Goal: Task Accomplishment & Management: Complete application form

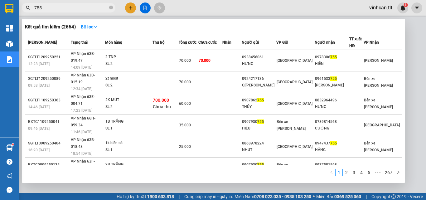
type input "755"
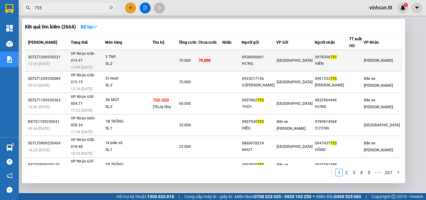
click at [275, 54] on div "0938456061" at bounding box center [259, 57] width 34 height 7
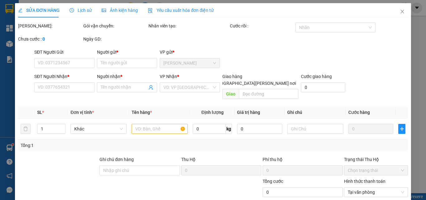
type input "0938456061"
type input "HƯNG"
type input "0978306755"
type input "HIỀN"
type input "70.000"
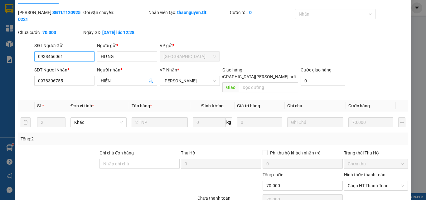
scroll to position [32, 0]
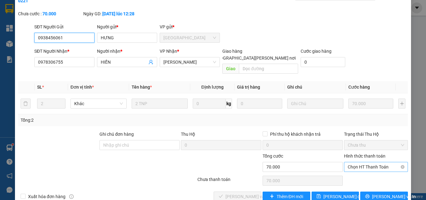
click at [357, 162] on span "Chọn HT Thanh Toán" at bounding box center [376, 166] width 56 height 9
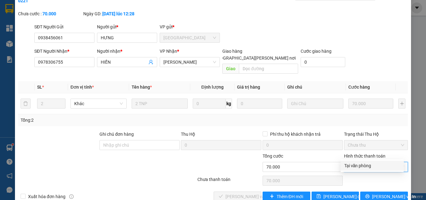
drag, startPoint x: 361, startPoint y: 165, endPoint x: 307, endPoint y: 174, distance: 54.4
click at [358, 166] on div "Tại văn phòng" at bounding box center [372, 165] width 56 height 7
type input "0"
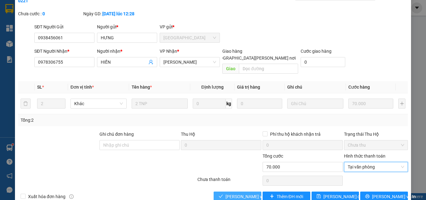
click at [239, 193] on span "[PERSON_NAME] và [PERSON_NAME] hàng" at bounding box center [267, 196] width 84 height 7
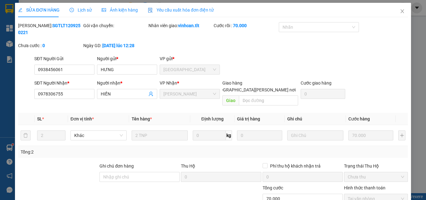
scroll to position [0, 0]
click at [400, 12] on icon "close" at bounding box center [402, 11] width 5 height 5
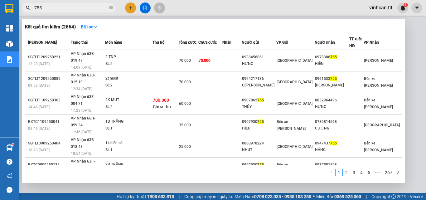
click at [111, 6] on icon "close-circle" at bounding box center [111, 8] width 4 height 4
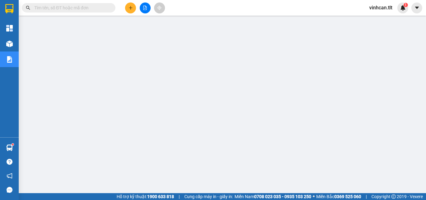
click at [104, 9] on input "text" at bounding box center [71, 7] width 74 height 7
click at [78, 9] on input "text" at bounding box center [71, 7] width 74 height 7
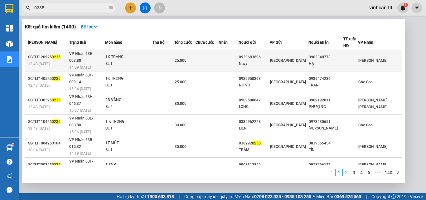
type input "0235"
click at [267, 55] on div "0939683696" at bounding box center [254, 57] width 31 height 7
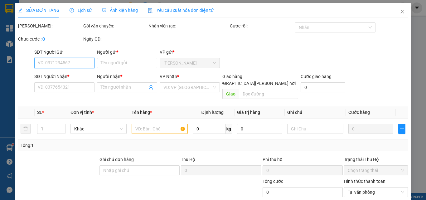
type input "0939683696"
type input "Navy"
type input "0903348778"
type input "HẠ"
type input "25.000"
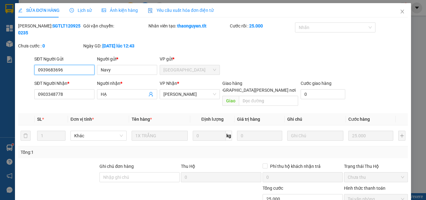
scroll to position [32, 0]
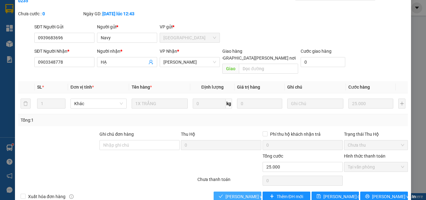
click at [254, 193] on span "[PERSON_NAME] và [PERSON_NAME] hàng" at bounding box center [267, 196] width 84 height 7
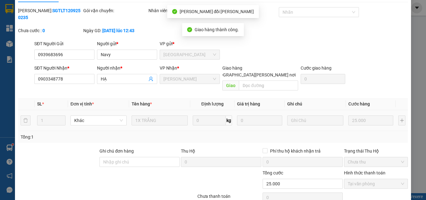
scroll to position [0, 0]
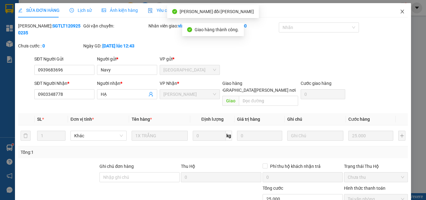
click at [400, 11] on icon "close" at bounding box center [402, 11] width 5 height 5
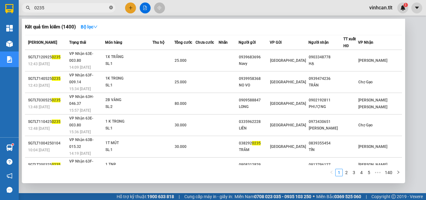
click at [112, 9] on icon "close-circle" at bounding box center [111, 8] width 4 height 4
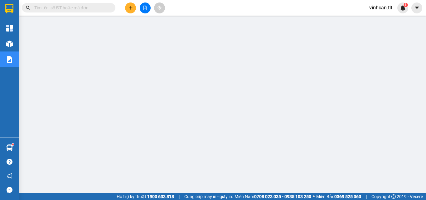
click at [100, 7] on input "text" at bounding box center [71, 7] width 74 height 7
click at [101, 9] on input "text" at bounding box center [71, 7] width 74 height 7
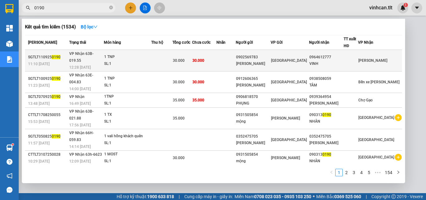
type input "0190"
click at [270, 56] on div "0902569783" at bounding box center [253, 57] width 34 height 7
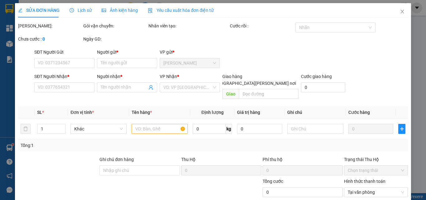
type input "0902569783"
type input "[PERSON_NAME]"
type input "0964612777"
type input "VINH"
type input "30.000"
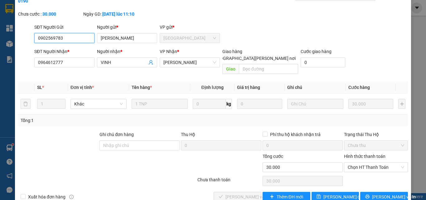
scroll to position [32, 0]
click at [363, 162] on span "Chọn HT Thanh Toán" at bounding box center [376, 166] width 56 height 9
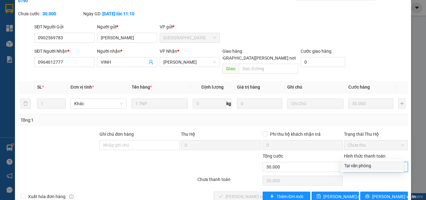
drag, startPoint x: 359, startPoint y: 164, endPoint x: 337, endPoint y: 168, distance: 22.8
click at [359, 165] on div "Tại văn phòng" at bounding box center [372, 165] width 56 height 7
type input "0"
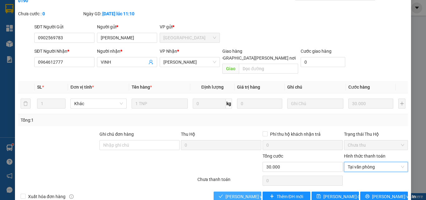
click at [244, 193] on span "[PERSON_NAME] và [PERSON_NAME] hàng" at bounding box center [267, 196] width 84 height 7
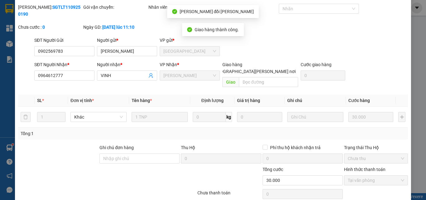
scroll to position [0, 0]
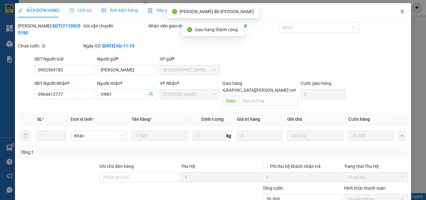
click at [400, 10] on icon "close" at bounding box center [402, 11] width 5 height 5
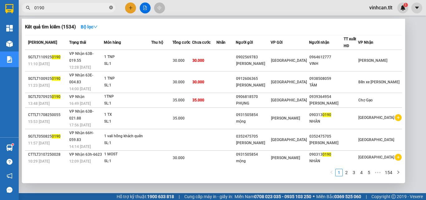
click at [111, 9] on icon "close-circle" at bounding box center [111, 8] width 4 height 4
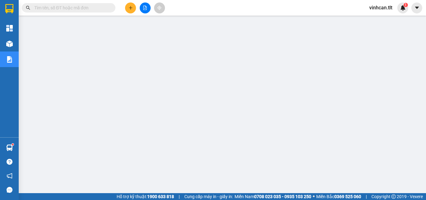
click at [100, 9] on input "text" at bounding box center [71, 7] width 74 height 7
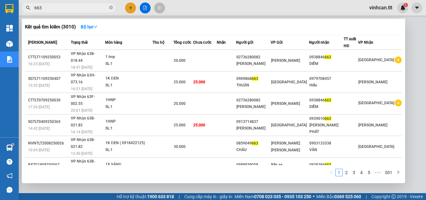
type input "663"
click at [112, 8] on icon "close-circle" at bounding box center [111, 8] width 4 height 4
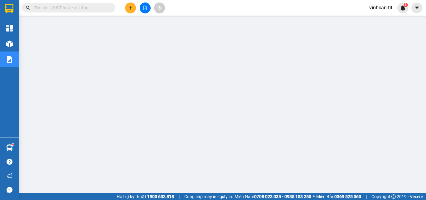
click at [98, 8] on input "text" at bounding box center [71, 7] width 74 height 7
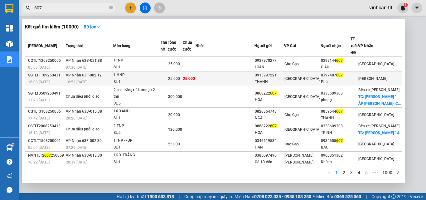
type input "607"
click at [284, 72] on div "0913997221" at bounding box center [269, 75] width 29 height 7
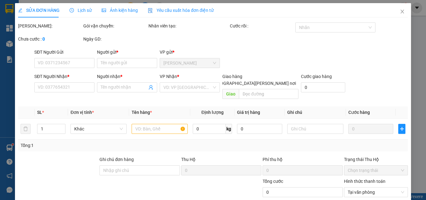
type input "0913997221"
type input "THANH"
type input "0397487607"
type input "Phú"
type input "25.000"
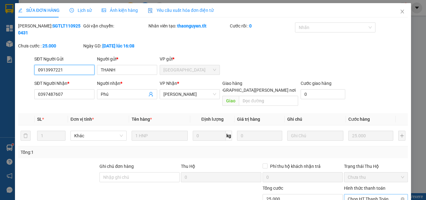
scroll to position [32, 0]
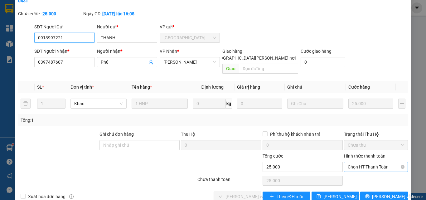
drag, startPoint x: 356, startPoint y: 148, endPoint x: 357, endPoint y: 154, distance: 6.0
click at [356, 162] on span "Chọn HT Thanh Toán" at bounding box center [376, 166] width 56 height 9
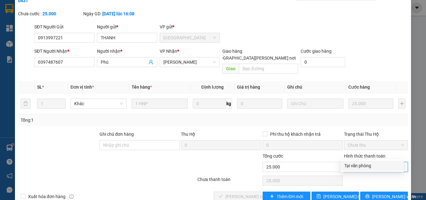
drag, startPoint x: 356, startPoint y: 167, endPoint x: 318, endPoint y: 168, distance: 37.7
click at [355, 167] on div "Tại văn phòng" at bounding box center [372, 165] width 56 height 7
type input "0"
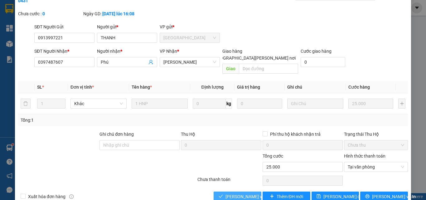
click at [247, 193] on span "[PERSON_NAME] và [PERSON_NAME] hàng" at bounding box center [267, 196] width 84 height 7
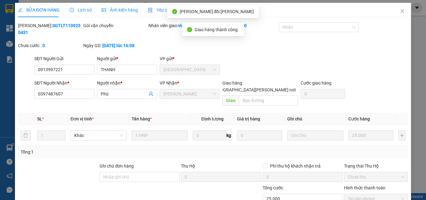
scroll to position [0, 0]
click at [400, 11] on icon "close" at bounding box center [402, 11] width 5 height 5
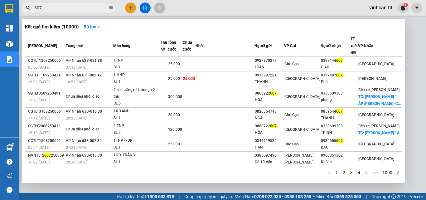
click at [110, 7] on icon "close-circle" at bounding box center [111, 8] width 4 height 4
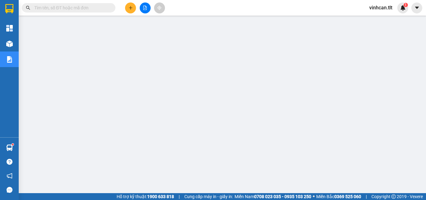
click at [98, 8] on input "text" at bounding box center [71, 7] width 74 height 7
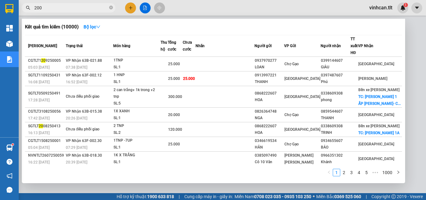
type input "2003"
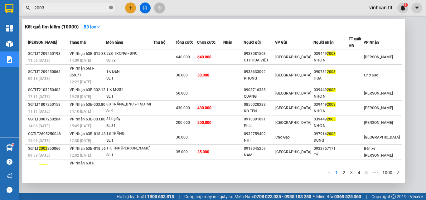
click at [112, 7] on icon "close-circle" at bounding box center [111, 8] width 4 height 4
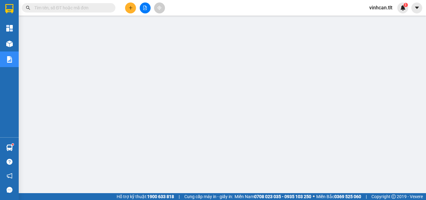
drag, startPoint x: 106, startPoint y: 9, endPoint x: 106, endPoint y: 12, distance: 3.4
click at [106, 9] on input "text" at bounding box center [71, 7] width 74 height 7
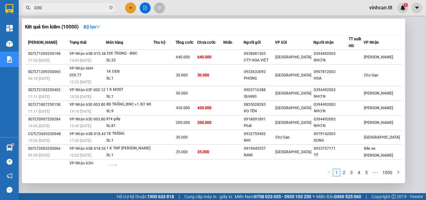
type input "0307"
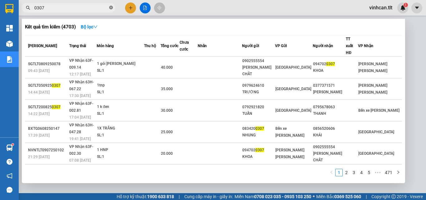
click at [112, 7] on icon "close-circle" at bounding box center [111, 8] width 4 height 4
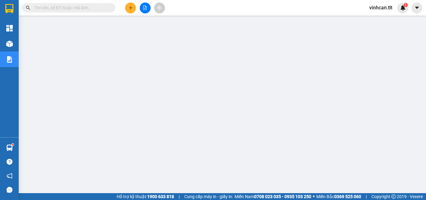
click at [66, 7] on input "text" at bounding box center [71, 7] width 74 height 7
click at [70, 7] on input "text" at bounding box center [71, 7] width 74 height 7
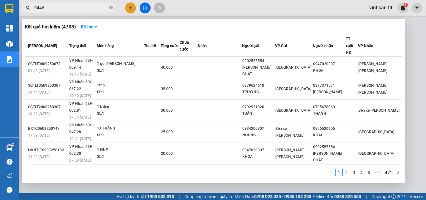
type input "9446+"
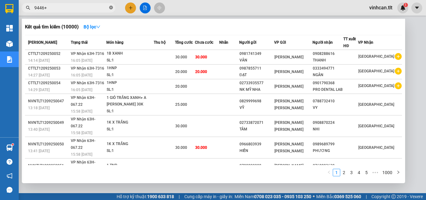
click at [110, 8] on icon "close-circle" at bounding box center [111, 8] width 4 height 4
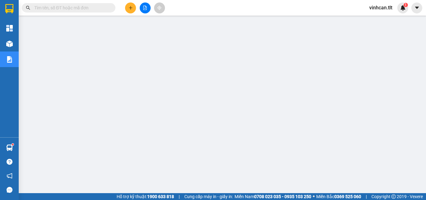
click at [103, 10] on input "text" at bounding box center [71, 7] width 74 height 7
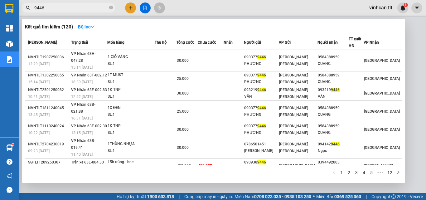
type input "9446"
click at [110, 6] on span at bounding box center [111, 8] width 4 height 6
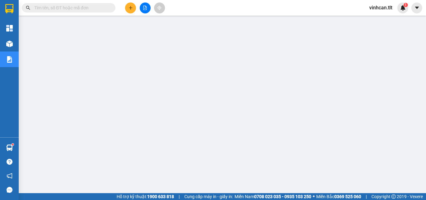
click at [89, 10] on input "text" at bounding box center [71, 7] width 74 height 7
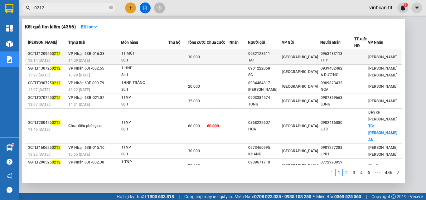
type input "0212"
click at [280, 54] on div "0932128611" at bounding box center [264, 53] width 33 height 7
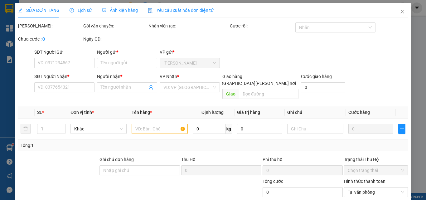
type input "0932128611"
type input "TÀI"
type input "0963483113"
type input "THY"
type input "30.000"
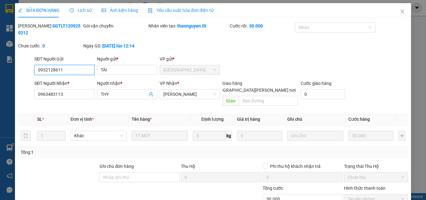
scroll to position [31, 0]
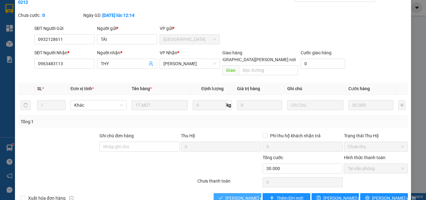
click at [243, 195] on span "[PERSON_NAME] và [PERSON_NAME] hàng" at bounding box center [267, 198] width 84 height 7
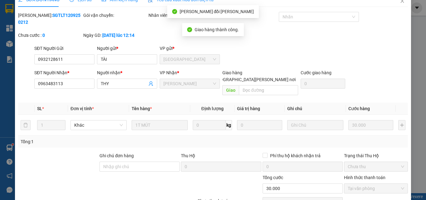
scroll to position [0, 0]
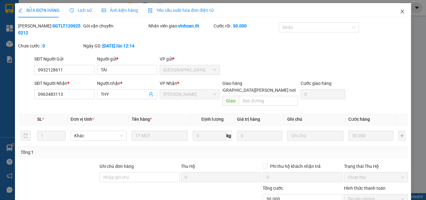
click at [400, 12] on icon "close" at bounding box center [402, 11] width 5 height 5
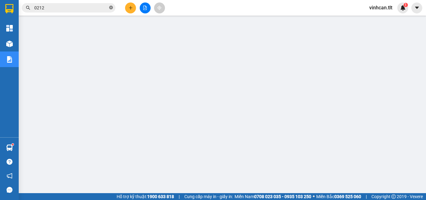
click at [110, 7] on icon "close-circle" at bounding box center [111, 8] width 4 height 4
click at [84, 9] on input "text" at bounding box center [71, 7] width 74 height 7
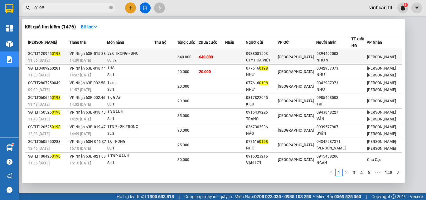
type input "0198"
click at [263, 55] on div "0938081503" at bounding box center [261, 53] width 31 height 7
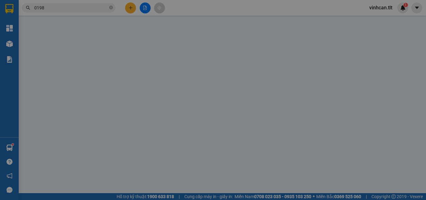
type input "0938081503"
type input "CTY HOA VIỆT"
type input "0394492003"
type input "NHƠN"
type input "640.000"
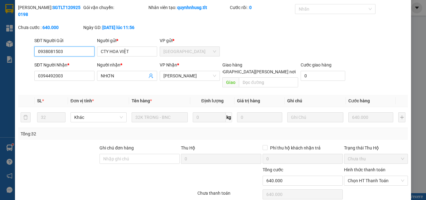
scroll to position [32, 0]
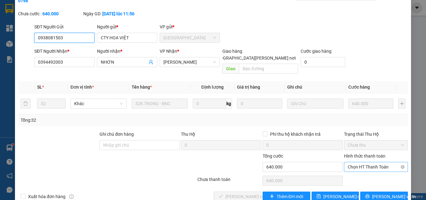
click at [362, 162] on span "Chọn HT Thanh Toán" at bounding box center [376, 166] width 56 height 9
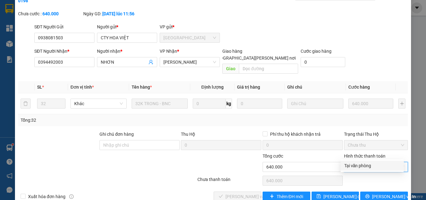
drag, startPoint x: 360, startPoint y: 164, endPoint x: 334, endPoint y: 171, distance: 27.2
click at [359, 165] on div "Tại văn phòng" at bounding box center [372, 165] width 56 height 7
type input "0"
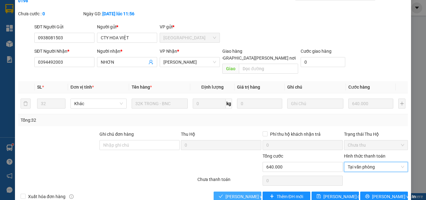
click at [238, 193] on span "[PERSON_NAME] và [PERSON_NAME] hàng" at bounding box center [267, 196] width 84 height 7
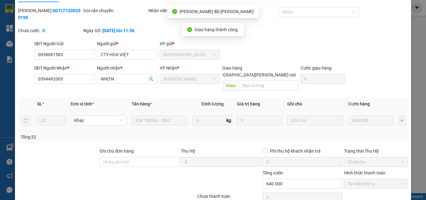
scroll to position [0, 0]
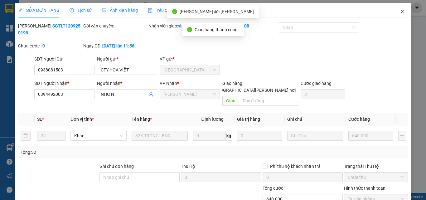
click at [401, 11] on icon "close" at bounding box center [402, 12] width 3 height 4
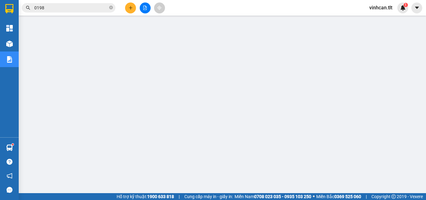
scroll to position [31, 0]
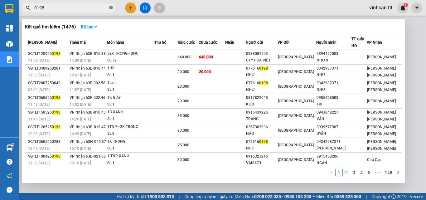
click at [111, 6] on icon "close-circle" at bounding box center [111, 8] width 4 height 4
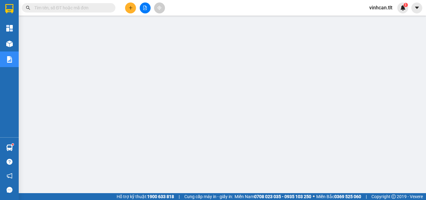
click at [66, 6] on input "text" at bounding box center [71, 7] width 74 height 7
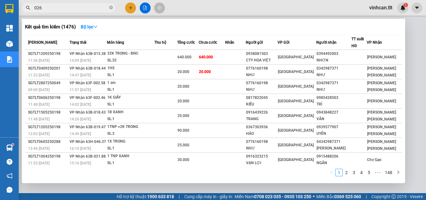
type input "0263"
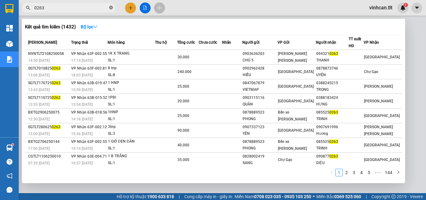
click at [111, 8] on icon "close-circle" at bounding box center [111, 8] width 4 height 4
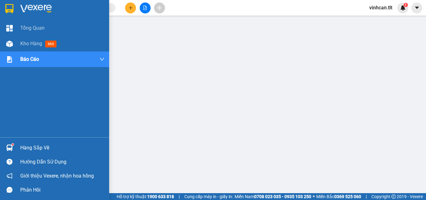
click at [37, 148] on div "Hàng sắp về" at bounding box center [62, 147] width 84 height 9
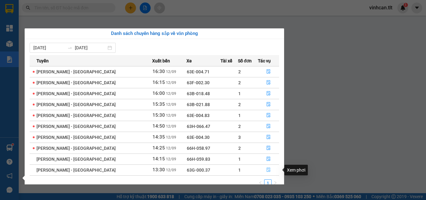
click at [266, 169] on icon "file-done" at bounding box center [268, 169] width 4 height 4
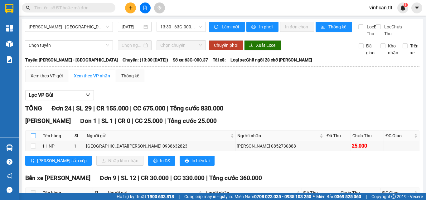
click at [33, 138] on input "checkbox" at bounding box center [33, 135] width 5 height 5
checkbox input "true"
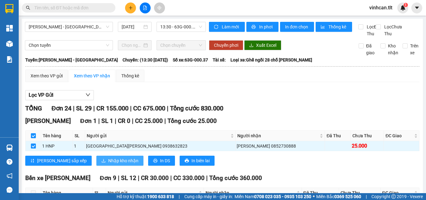
click at [108, 164] on span "Nhập kho nhận" at bounding box center [123, 160] width 30 height 7
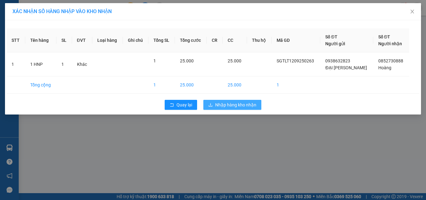
click at [231, 106] on span "Nhập hàng kho nhận" at bounding box center [235, 104] width 41 height 7
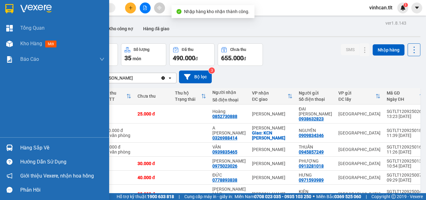
click at [31, 145] on div "Hàng sắp về" at bounding box center [62, 147] width 84 height 9
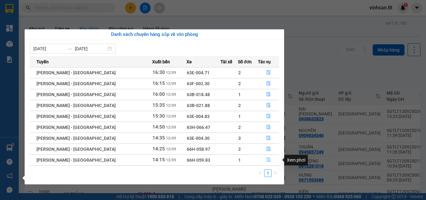
click at [267, 159] on icon "file-done" at bounding box center [269, 160] width 4 height 4
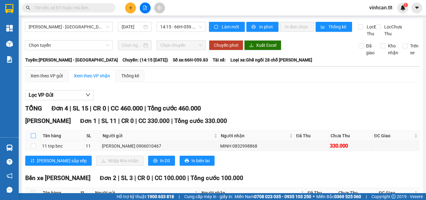
click at [34, 138] on input "checkbox" at bounding box center [33, 135] width 5 height 5
checkbox input "true"
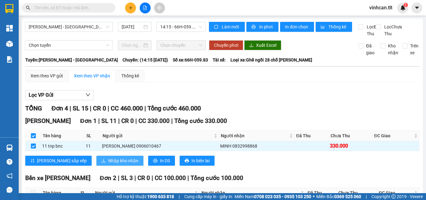
click at [108, 164] on span "Nhập kho nhận" at bounding box center [123, 160] width 30 height 7
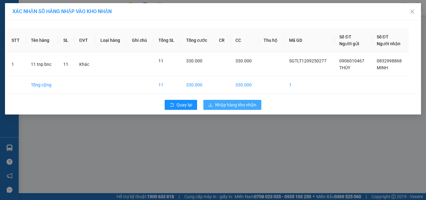
click at [226, 104] on span "Nhập hàng kho nhận" at bounding box center [235, 104] width 41 height 7
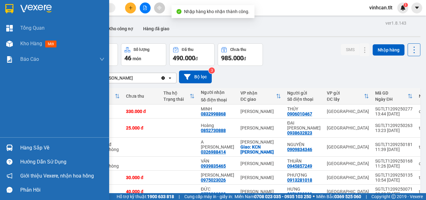
click at [30, 147] on div "Hàng sắp về" at bounding box center [62, 147] width 84 height 9
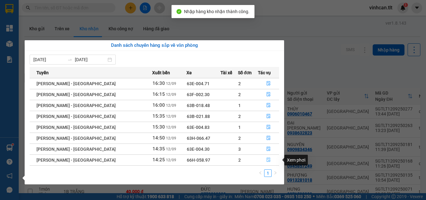
click at [266, 160] on icon "file-done" at bounding box center [268, 159] width 4 height 4
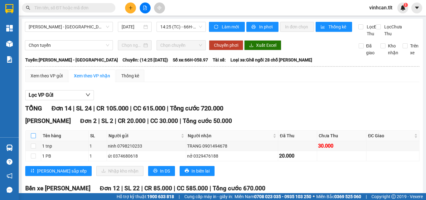
click at [34, 138] on input "checkbox" at bounding box center [33, 135] width 5 height 5
checkbox input "true"
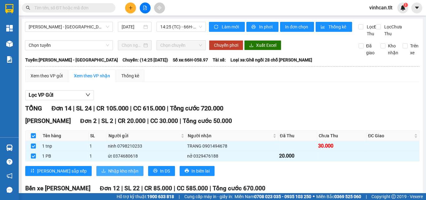
click at [108, 174] on span "Nhập kho nhận" at bounding box center [123, 170] width 30 height 7
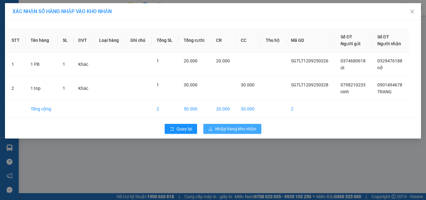
click at [220, 129] on span "Nhập hàng kho nhận" at bounding box center [235, 128] width 41 height 7
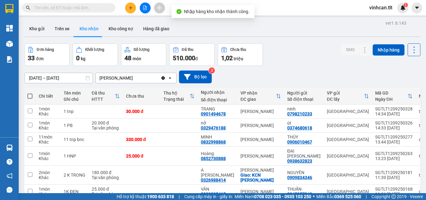
click at [67, 7] on input "text" at bounding box center [71, 7] width 74 height 7
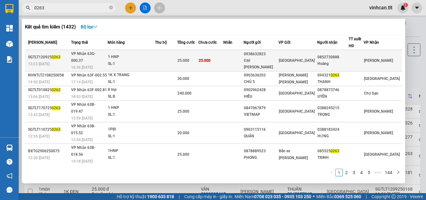
type input "0263"
click at [267, 55] on div "0938632823" at bounding box center [261, 54] width 34 height 7
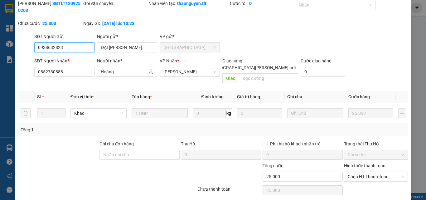
scroll to position [32, 0]
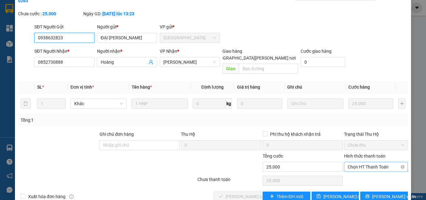
click at [358, 162] on span "Chọn HT Thanh Toán" at bounding box center [376, 166] width 56 height 9
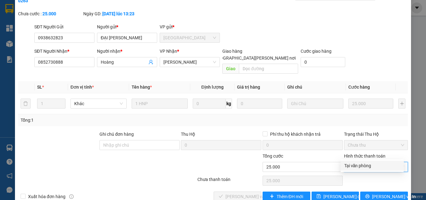
click at [358, 165] on div "Tại văn phòng" at bounding box center [372, 165] width 56 height 7
type input "0"
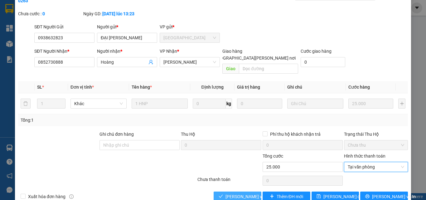
click at [227, 193] on span "[PERSON_NAME] và [PERSON_NAME] hàng" at bounding box center [267, 196] width 84 height 7
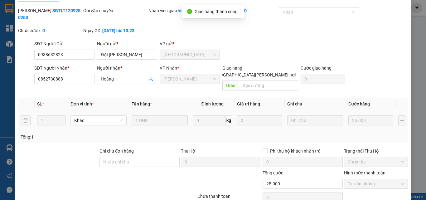
scroll to position [0, 0]
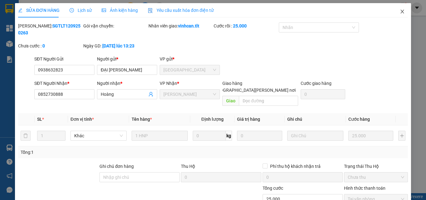
click at [401, 11] on icon "close" at bounding box center [402, 12] width 3 height 4
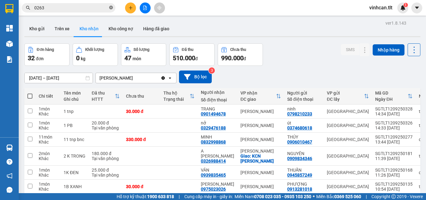
click at [111, 7] on icon "close-circle" at bounding box center [111, 8] width 4 height 4
click at [103, 6] on input "text" at bounding box center [71, 7] width 74 height 7
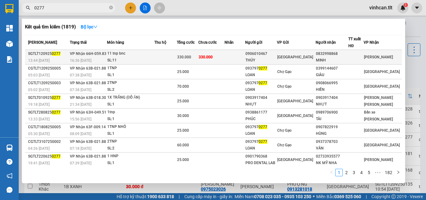
type input "0277"
click at [267, 53] on div "0906010467" at bounding box center [260, 53] width 31 height 7
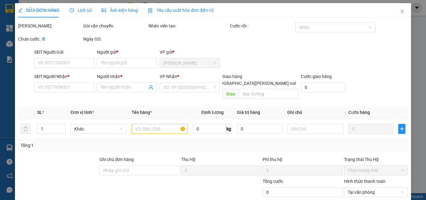
type input "0906010467"
type input "THÚY"
type input "0832998868"
type input "MINH"
type input "330.000"
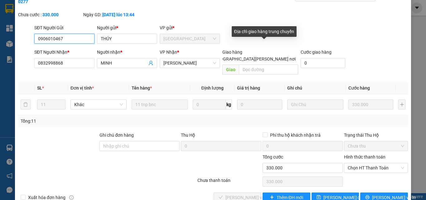
scroll to position [32, 0]
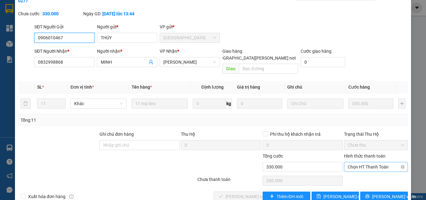
click at [363, 162] on span "Chọn HT Thanh Toán" at bounding box center [376, 166] width 56 height 9
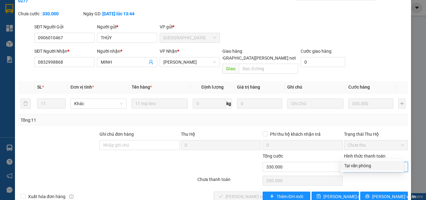
click at [363, 165] on div "Tại văn phòng" at bounding box center [372, 165] width 56 height 7
type input "0"
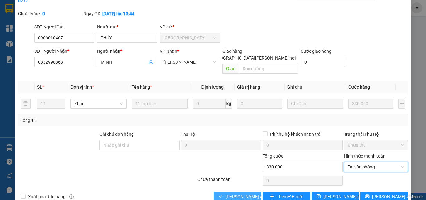
click at [247, 193] on span "[PERSON_NAME] và [PERSON_NAME] hàng" at bounding box center [267, 196] width 84 height 7
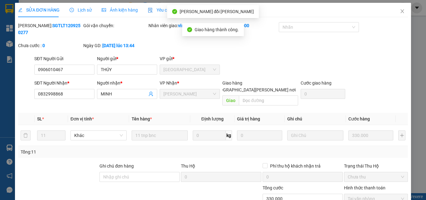
scroll to position [0, 0]
click at [400, 12] on icon "close" at bounding box center [402, 11] width 5 height 5
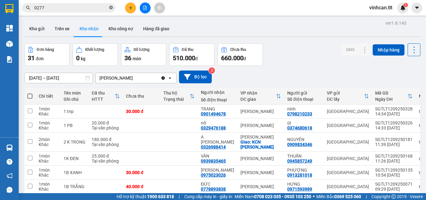
click at [110, 8] on icon "close-circle" at bounding box center [111, 8] width 4 height 4
click at [85, 6] on input "text" at bounding box center [71, 7] width 74 height 7
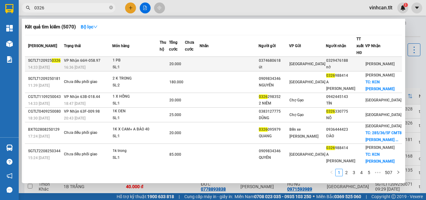
type input "0326"
click at [286, 57] on div "0374680618" at bounding box center [274, 60] width 30 height 7
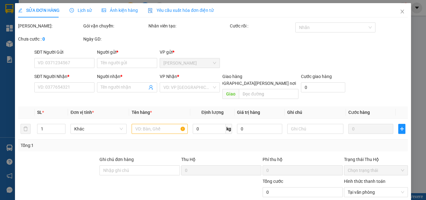
type input "0374680618"
type input "út"
type input "0329476188"
type input "nở"
type input "20.000"
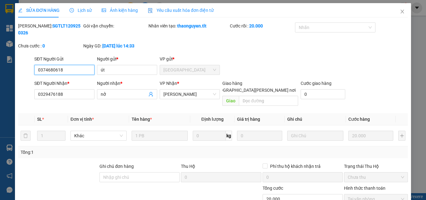
scroll to position [32, 0]
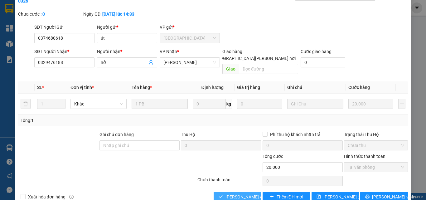
click at [242, 193] on span "[PERSON_NAME] và [PERSON_NAME] hàng" at bounding box center [267, 196] width 84 height 7
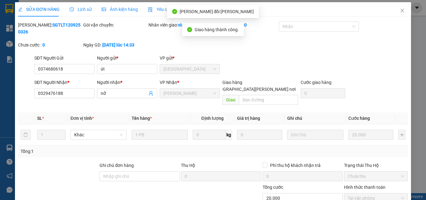
scroll to position [0, 0]
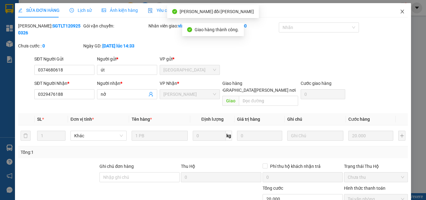
click at [400, 12] on icon "close" at bounding box center [402, 11] width 5 height 5
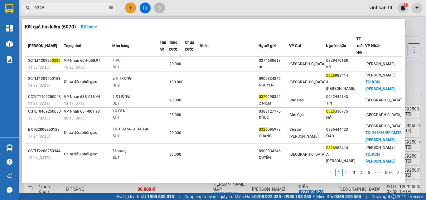
click at [110, 7] on icon "close-circle" at bounding box center [111, 8] width 4 height 4
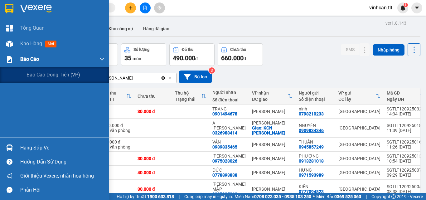
click at [22, 57] on span "Báo cáo" at bounding box center [29, 59] width 19 height 8
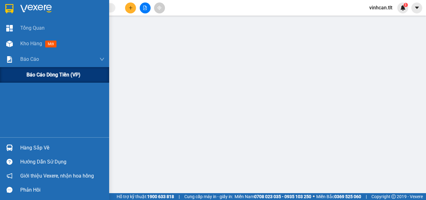
drag, startPoint x: 45, startPoint y: 74, endPoint x: 82, endPoint y: 82, distance: 38.2
click at [45, 75] on span "Báo cáo dòng tiền (VP)" at bounding box center [53, 75] width 54 height 8
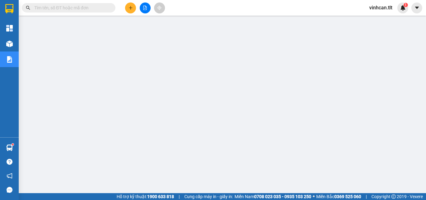
click at [99, 9] on input "text" at bounding box center [71, 7] width 74 height 7
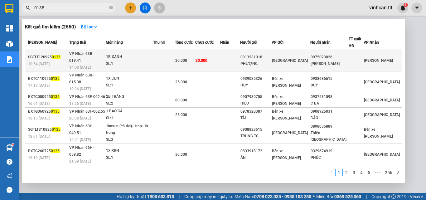
type input "0135"
click at [270, 54] on div "0913281018" at bounding box center [255, 57] width 31 height 7
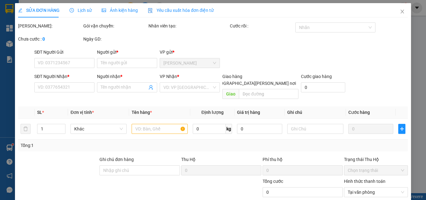
type input "0913281018"
type input "PHƯỢNG"
type input "0975023026"
type input "[PERSON_NAME]"
type input "30.000"
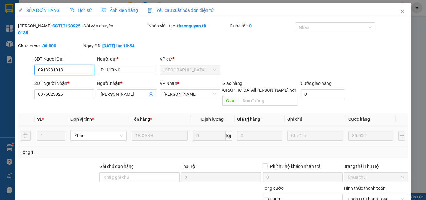
scroll to position [32, 0]
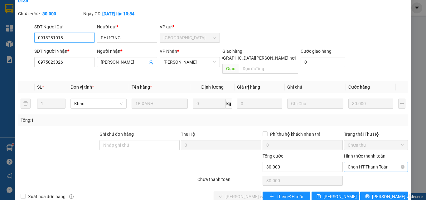
click at [356, 162] on span "Chọn HT Thanh Toán" at bounding box center [376, 166] width 56 height 9
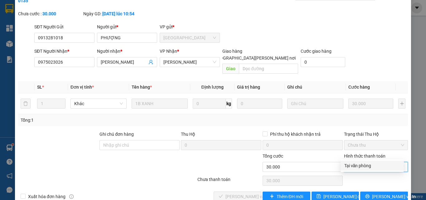
click at [358, 166] on div "Tại văn phòng" at bounding box center [372, 165] width 56 height 7
type input "0"
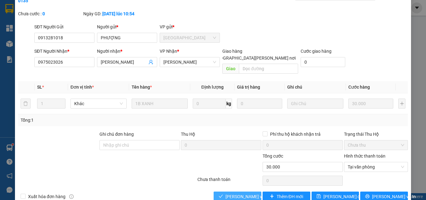
click at [248, 193] on span "[PERSON_NAME] và [PERSON_NAME] hàng" at bounding box center [267, 196] width 84 height 7
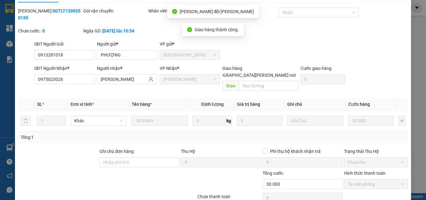
scroll to position [0, 0]
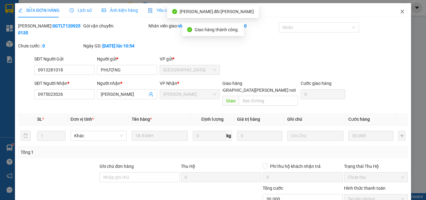
click at [400, 11] on icon "close" at bounding box center [402, 11] width 5 height 5
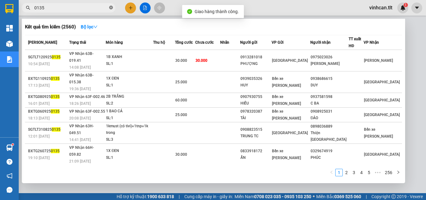
click at [111, 8] on icon "close-circle" at bounding box center [111, 8] width 4 height 4
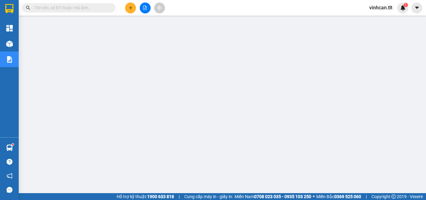
click at [93, 9] on input "text" at bounding box center [71, 7] width 74 height 7
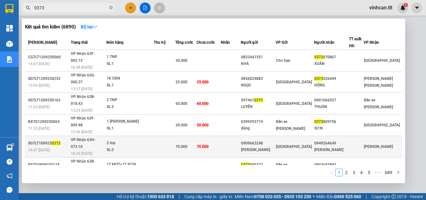
type input "0373"
click at [264, 140] on div "0909663248" at bounding box center [258, 143] width 34 height 7
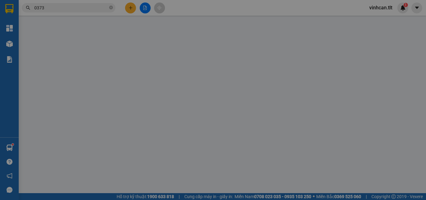
type input "0909663248"
type input "[PERSON_NAME]"
type input "0949264649"
type input "[PERSON_NAME]"
type input "70.000"
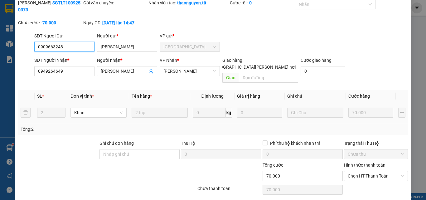
scroll to position [32, 0]
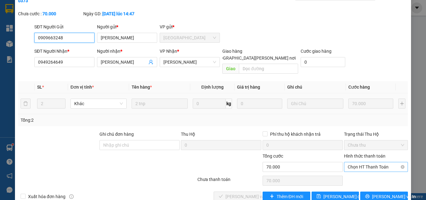
click at [359, 162] on span "Chọn HT Thanh Toán" at bounding box center [376, 166] width 56 height 9
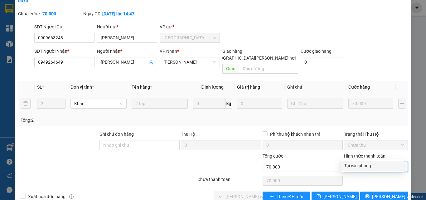
click at [358, 164] on div "Tại văn phòng" at bounding box center [372, 165] width 56 height 7
type input "0"
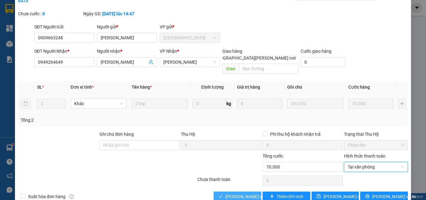
click at [243, 193] on span "[PERSON_NAME] và [PERSON_NAME] hàng" at bounding box center [267, 196] width 84 height 7
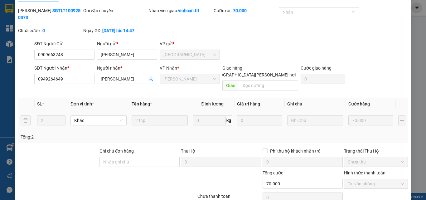
scroll to position [0, 0]
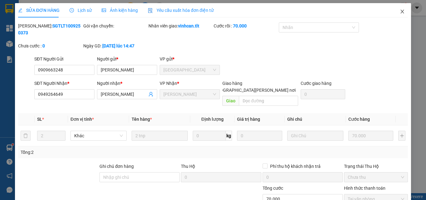
click at [400, 10] on icon "close" at bounding box center [402, 11] width 5 height 5
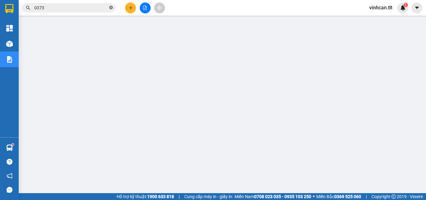
click at [110, 8] on icon "close-circle" at bounding box center [111, 8] width 4 height 4
click at [89, 5] on input "text" at bounding box center [71, 7] width 74 height 7
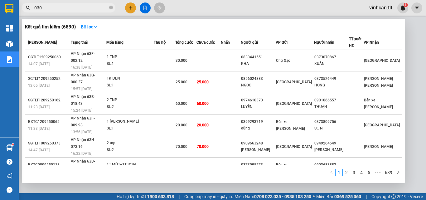
type input "0302"
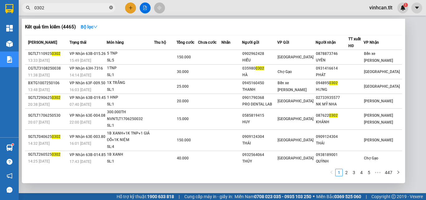
click at [112, 8] on icon "close-circle" at bounding box center [111, 8] width 4 height 4
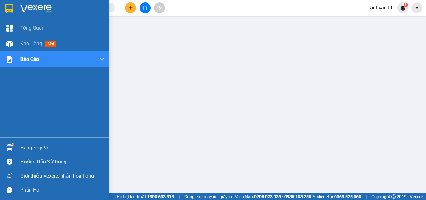
click at [44, 144] on div "Hàng sắp về" at bounding box center [62, 147] width 84 height 9
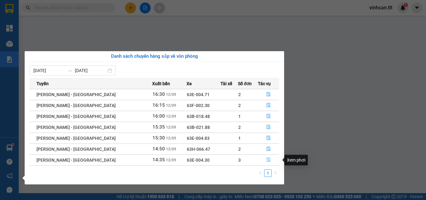
click at [268, 157] on button "button" at bounding box center [268, 160] width 21 height 10
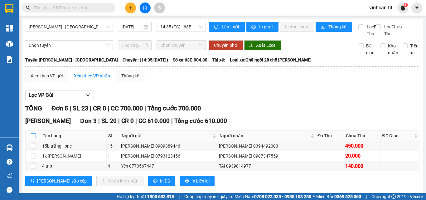
click at [32, 138] on input "checkbox" at bounding box center [33, 135] width 5 height 5
checkbox input "true"
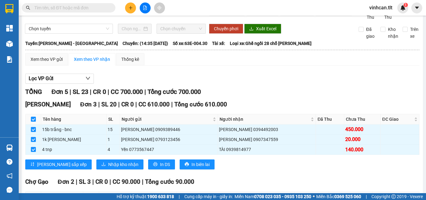
scroll to position [62, 0]
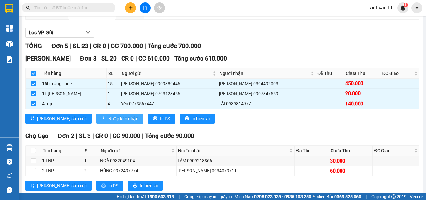
click at [108, 122] on span "Nhập kho nhận" at bounding box center [123, 118] width 30 height 7
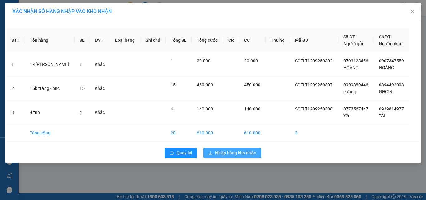
click at [248, 154] on span "Nhập hàng kho nhận" at bounding box center [235, 152] width 41 height 7
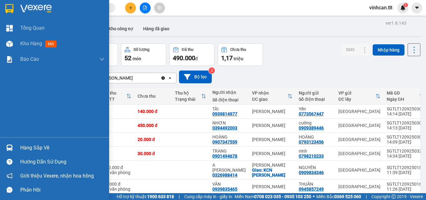
drag, startPoint x: 33, startPoint y: 145, endPoint x: 37, endPoint y: 147, distance: 4.5
click at [35, 145] on div "Hàng sắp về" at bounding box center [62, 147] width 84 height 9
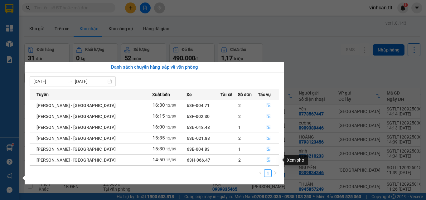
click at [266, 159] on icon "file-done" at bounding box center [268, 159] width 4 height 4
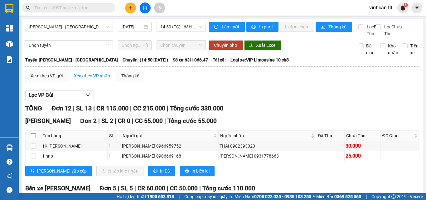
click at [35, 138] on input "checkbox" at bounding box center [33, 135] width 5 height 5
checkbox input "true"
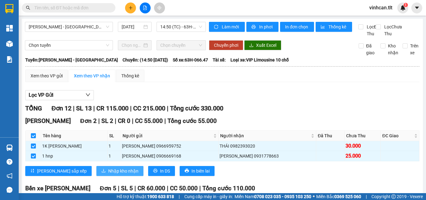
click at [108, 174] on span "Nhập kho nhận" at bounding box center [123, 170] width 30 height 7
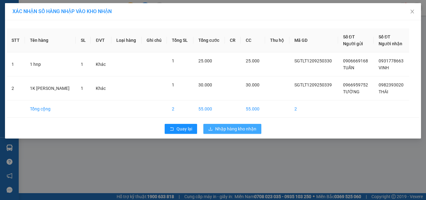
click at [221, 127] on span "Nhập hàng kho nhận" at bounding box center [235, 128] width 41 height 7
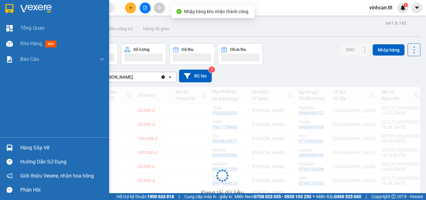
click at [29, 146] on div "Hàng sắp về" at bounding box center [62, 147] width 84 height 9
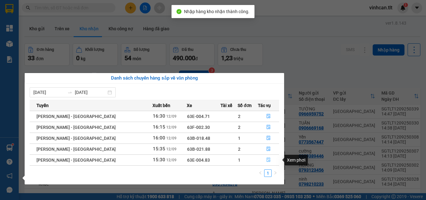
click at [267, 161] on icon "file-done" at bounding box center [269, 160] width 4 height 4
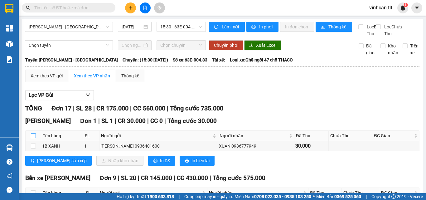
click at [31, 138] on input "checkbox" at bounding box center [33, 135] width 5 height 5
checkbox input "true"
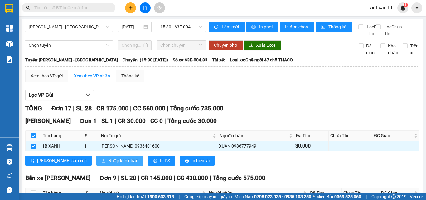
click at [108, 164] on span "Nhập kho nhận" at bounding box center [123, 160] width 30 height 7
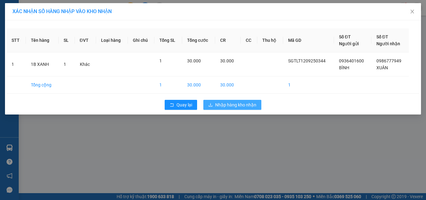
click at [234, 106] on span "Nhập hàng kho nhận" at bounding box center [235, 104] width 41 height 7
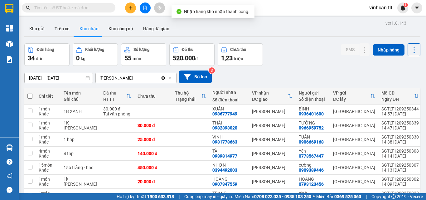
click at [78, 8] on input "text" at bounding box center [71, 7] width 74 height 7
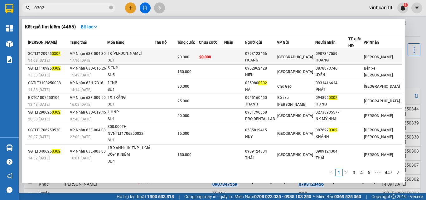
type input "0302"
click at [269, 54] on div "0793123456" at bounding box center [260, 53] width 31 height 7
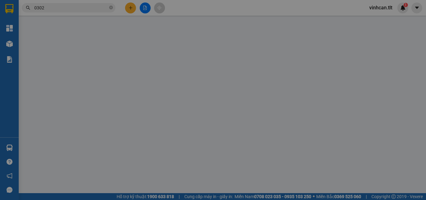
type input "0793123456"
type input "HOÀNG"
type input "0907347559"
type input "HOÀNG"
type input "20.000"
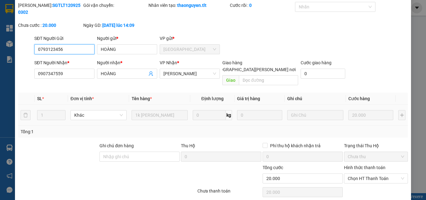
scroll to position [32, 0]
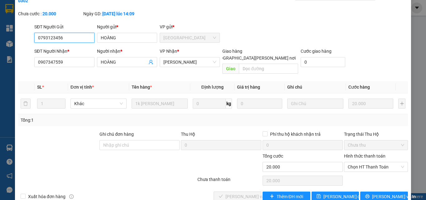
drag, startPoint x: 351, startPoint y: 152, endPoint x: 352, endPoint y: 158, distance: 6.0
click at [351, 162] on span "Chọn HT Thanh Toán" at bounding box center [376, 166] width 56 height 9
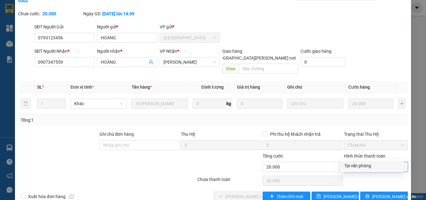
click at [352, 164] on div "Tại văn phòng" at bounding box center [372, 165] width 56 height 7
type input "0"
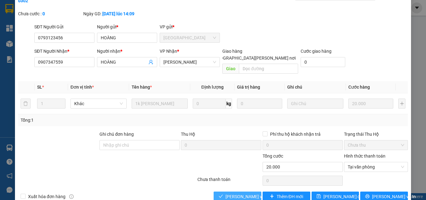
click at [231, 193] on span "[PERSON_NAME] và [PERSON_NAME] hàng" at bounding box center [267, 196] width 84 height 7
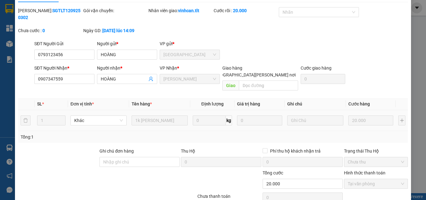
scroll to position [0, 0]
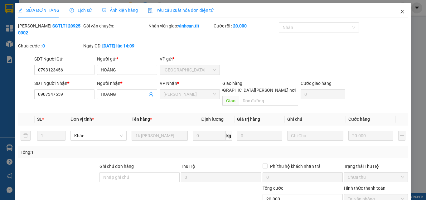
click at [400, 10] on icon "close" at bounding box center [402, 11] width 5 height 5
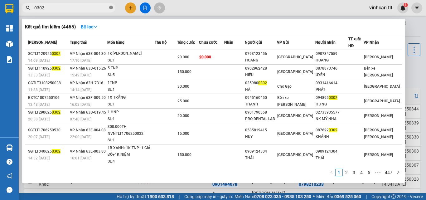
click at [112, 7] on icon "close-circle" at bounding box center [111, 8] width 4 height 4
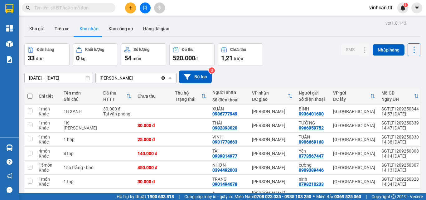
click at [102, 7] on input "text" at bounding box center [71, 7] width 74 height 7
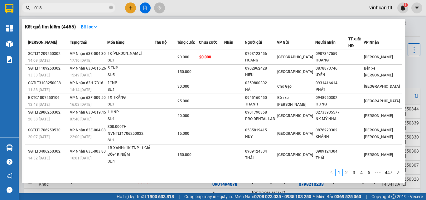
type input "0189"
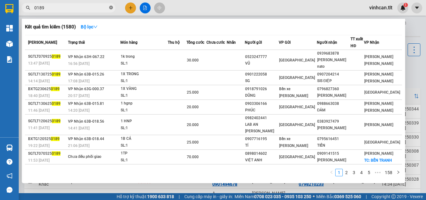
click at [110, 7] on icon "close-circle" at bounding box center [111, 8] width 4 height 4
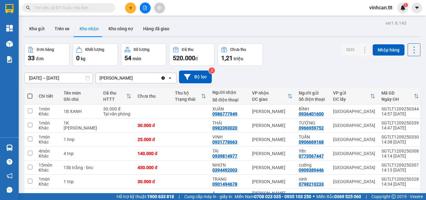
click at [103, 7] on input "text" at bounding box center [71, 7] width 74 height 7
click at [80, 8] on input "text" at bounding box center [71, 7] width 74 height 7
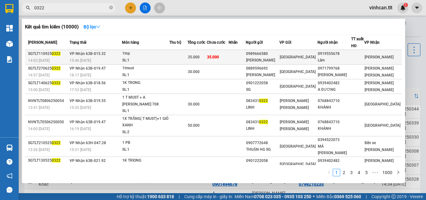
type input "0322"
click at [275, 56] on div "0989666580" at bounding box center [262, 53] width 33 height 7
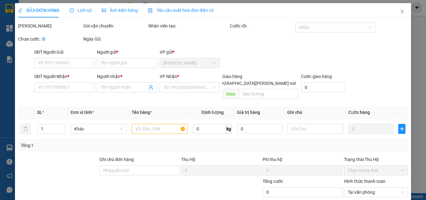
type input "0989666580"
type input "[PERSON_NAME]"
type input "0919555678"
type input "Lâm"
type input "35.000"
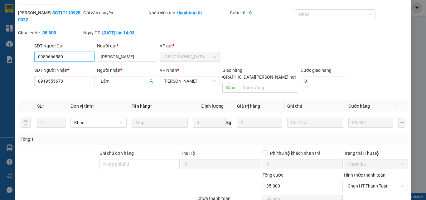
scroll to position [32, 0]
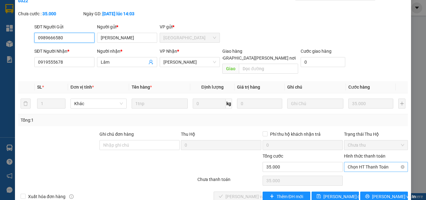
drag, startPoint x: 378, startPoint y: 151, endPoint x: 371, endPoint y: 155, distance: 8.6
click at [378, 162] on span "Chọn HT Thanh Toán" at bounding box center [376, 166] width 56 height 9
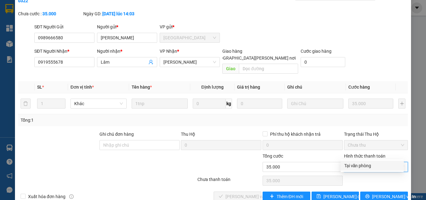
drag, startPoint x: 362, startPoint y: 165, endPoint x: 314, endPoint y: 174, distance: 48.8
click at [362, 165] on div "Tại văn phòng" at bounding box center [372, 165] width 56 height 7
type input "0"
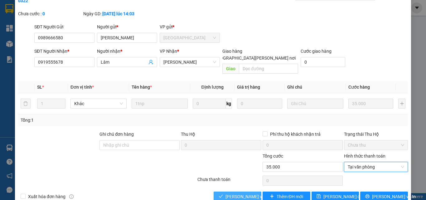
click at [249, 193] on span "[PERSON_NAME] và [PERSON_NAME] hàng" at bounding box center [267, 196] width 84 height 7
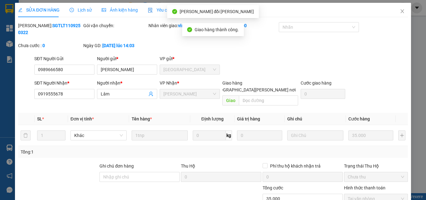
scroll to position [0, 0]
click at [400, 11] on icon "close" at bounding box center [402, 11] width 5 height 5
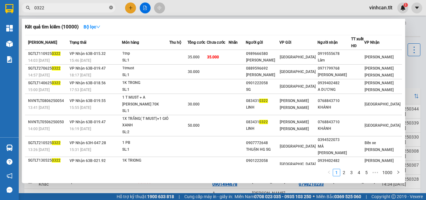
drag, startPoint x: 111, startPoint y: 6, endPoint x: 94, endPoint y: 0, distance: 17.8
click at [110, 6] on icon "close-circle" at bounding box center [111, 8] width 4 height 4
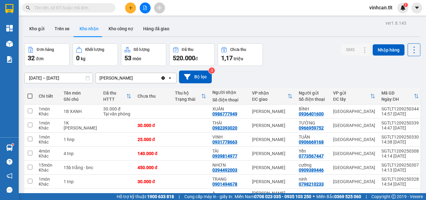
click at [91, 7] on input "text" at bounding box center [71, 7] width 74 height 7
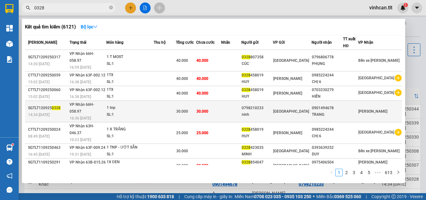
type input "0328"
click at [272, 105] on div "0798210233" at bounding box center [257, 108] width 31 height 7
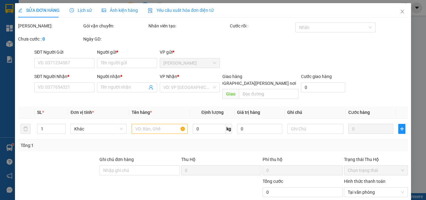
type input "0798210233"
type input "ninh"
type input "0901494678"
type input "TRANG"
type input "30.000"
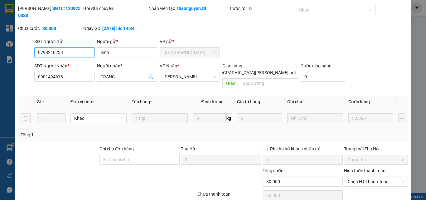
scroll to position [32, 0]
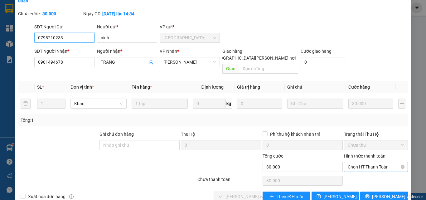
click at [355, 162] on span "Chọn HT Thanh Toán" at bounding box center [376, 166] width 56 height 9
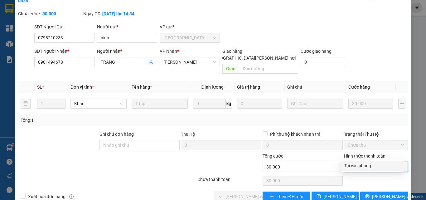
click at [358, 164] on div "Tại văn phòng" at bounding box center [372, 165] width 56 height 7
type input "0"
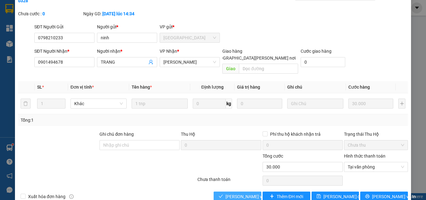
click at [241, 193] on span "[PERSON_NAME] và [PERSON_NAME] hàng" at bounding box center [267, 196] width 84 height 7
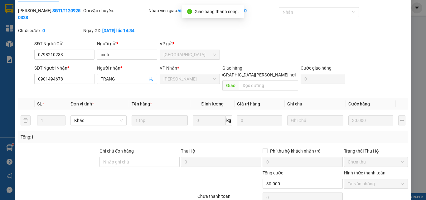
scroll to position [0, 0]
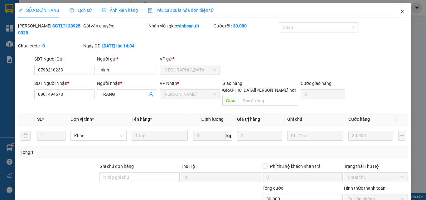
click at [400, 10] on icon "close" at bounding box center [402, 11] width 5 height 5
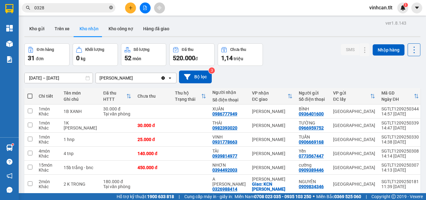
click at [111, 8] on icon "close-circle" at bounding box center [111, 8] width 4 height 4
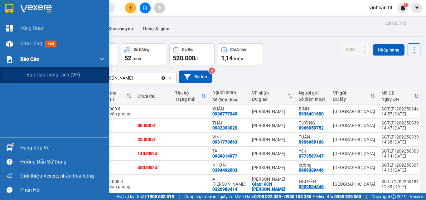
click at [33, 57] on span "Báo cáo" at bounding box center [29, 59] width 19 height 8
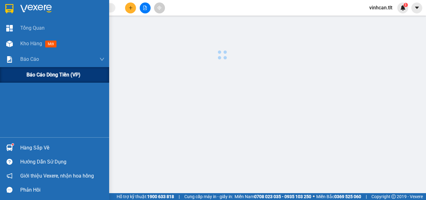
click at [47, 74] on span "Báo cáo dòng tiền (VP)" at bounding box center [53, 75] width 54 height 8
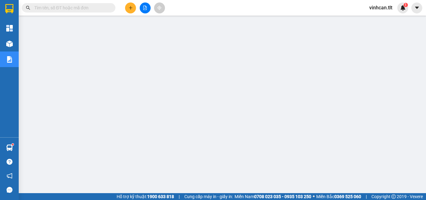
click at [101, 5] on input "text" at bounding box center [71, 7] width 74 height 7
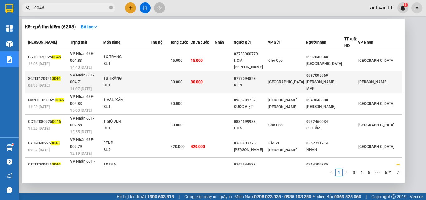
type input "0046"
click at [267, 75] on div "0777094823" at bounding box center [251, 78] width 34 height 7
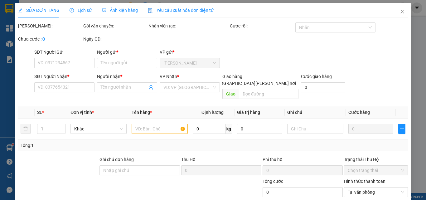
type input "0777094823"
type input "KIÊN"
type input "0987095969"
type input "[PERSON_NAME] MẬP"
type input "30.000"
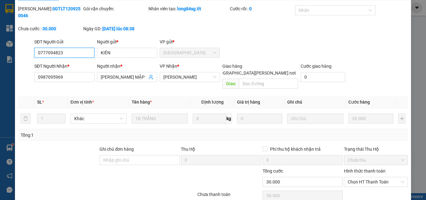
scroll to position [32, 0]
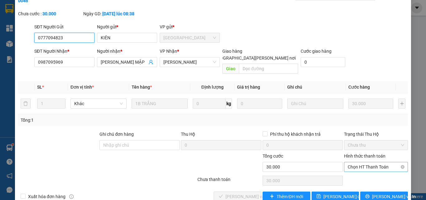
click at [370, 162] on span "Chọn HT Thanh Toán" at bounding box center [376, 166] width 56 height 9
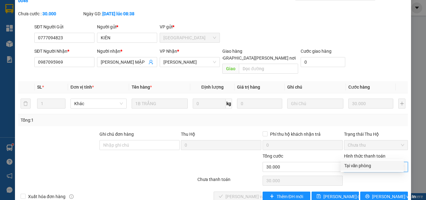
click at [366, 165] on div "Tại văn phòng" at bounding box center [372, 165] width 56 height 7
type input "0"
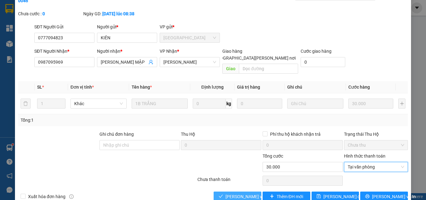
click at [244, 193] on span "[PERSON_NAME] và [PERSON_NAME] hàng" at bounding box center [267, 196] width 84 height 7
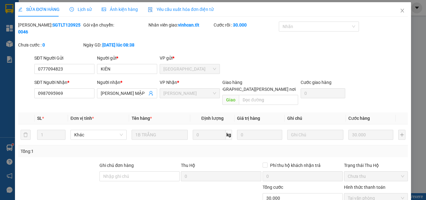
scroll to position [0, 0]
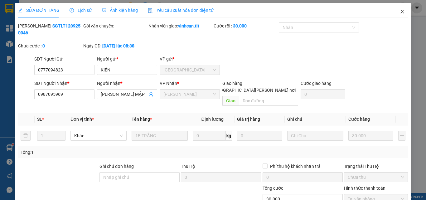
drag, startPoint x: 398, startPoint y: 11, endPoint x: 248, endPoint y: 10, distance: 150.6
click at [400, 11] on icon "close" at bounding box center [402, 11] width 5 height 5
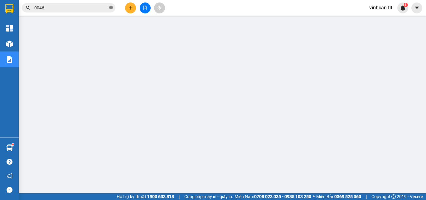
click at [112, 7] on icon "close-circle" at bounding box center [111, 8] width 4 height 4
click at [97, 10] on input "text" at bounding box center [71, 7] width 74 height 7
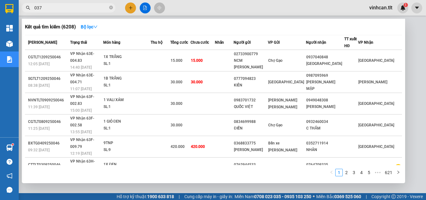
type input "0378"
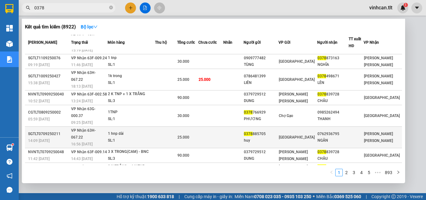
scroll to position [31, 0]
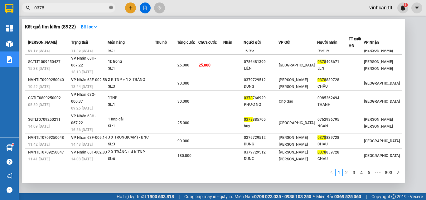
click at [112, 9] on icon "close-circle" at bounding box center [111, 8] width 4 height 4
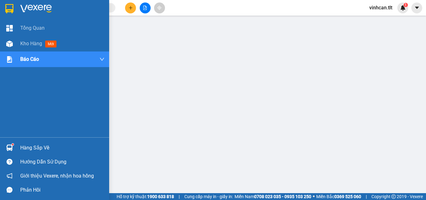
drag, startPoint x: 41, startPoint y: 145, endPoint x: 58, endPoint y: 151, distance: 17.2
click at [42, 145] on div "Hàng sắp về" at bounding box center [62, 147] width 84 height 9
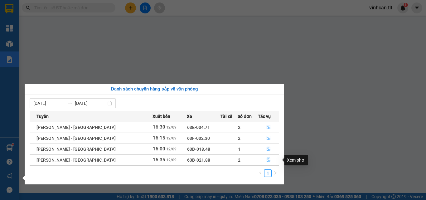
click at [267, 157] on icon "file-done" at bounding box center [268, 159] width 4 height 4
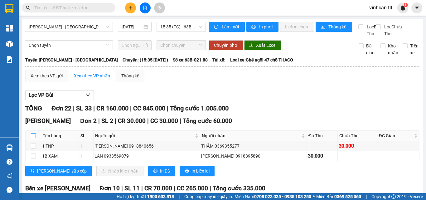
click at [35, 138] on input "checkbox" at bounding box center [33, 135] width 5 height 5
checkbox input "true"
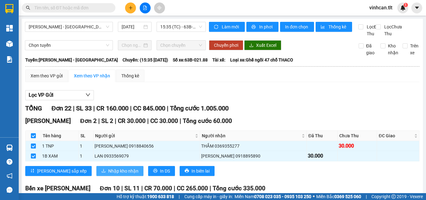
click at [108, 174] on span "Nhập kho nhận" at bounding box center [123, 170] width 30 height 7
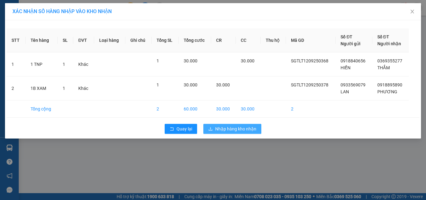
click at [222, 125] on span "Nhập hàng kho nhận" at bounding box center [235, 128] width 41 height 7
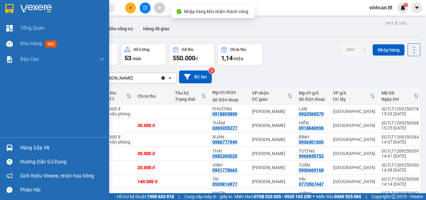
drag, startPoint x: 25, startPoint y: 147, endPoint x: 49, endPoint y: 150, distance: 23.5
click at [26, 147] on div "Hàng sắp về" at bounding box center [62, 147] width 84 height 9
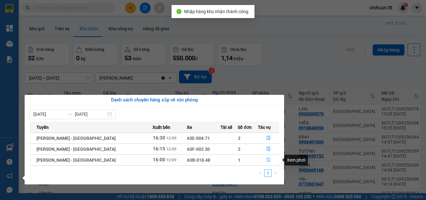
click at [267, 159] on icon "file-done" at bounding box center [268, 159] width 4 height 4
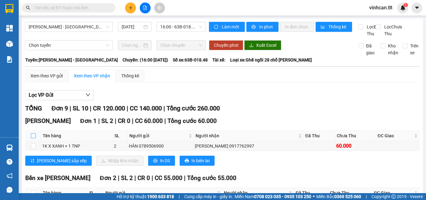
click at [34, 138] on input "checkbox" at bounding box center [33, 135] width 5 height 5
checkbox input "true"
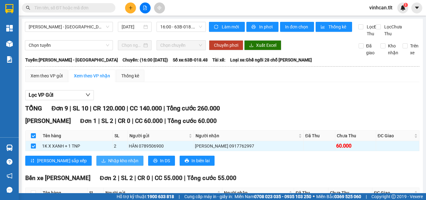
click at [108, 164] on span "Nhập kho nhận" at bounding box center [123, 160] width 30 height 7
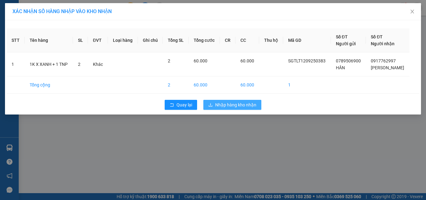
click at [240, 108] on span "Nhập hàng kho nhận" at bounding box center [235, 104] width 41 height 7
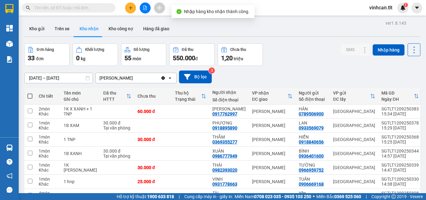
click at [41, 8] on input "text" at bounding box center [71, 7] width 74 height 7
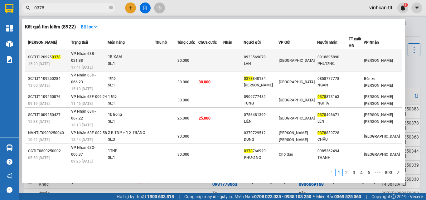
type input "0378"
click at [268, 55] on div "0933569079" at bounding box center [261, 57] width 34 height 7
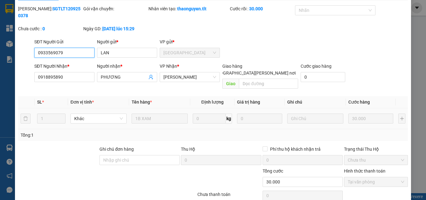
scroll to position [32, 0]
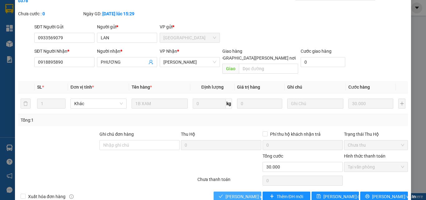
click at [235, 193] on span "[PERSON_NAME] và [PERSON_NAME] hàng" at bounding box center [267, 196] width 84 height 7
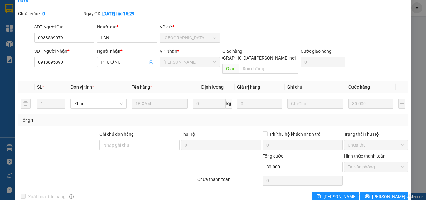
scroll to position [0, 0]
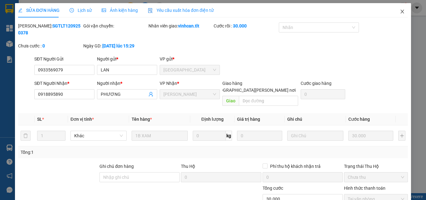
click at [400, 12] on icon "close" at bounding box center [402, 11] width 5 height 5
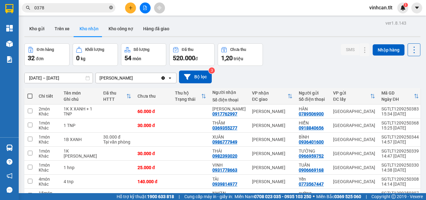
click at [111, 8] on icon "close-circle" at bounding box center [111, 8] width 4 height 4
click at [100, 8] on input "text" at bounding box center [71, 7] width 74 height 7
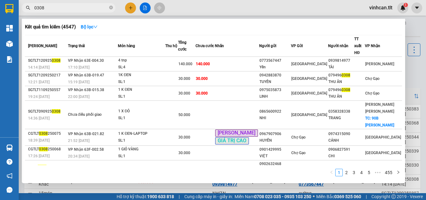
type input "0308"
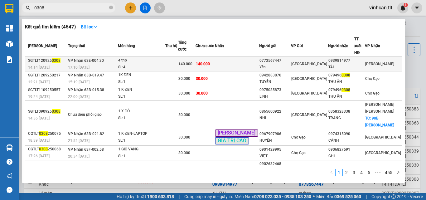
click at [283, 57] on div "0773567447" at bounding box center [274, 60] width 31 height 7
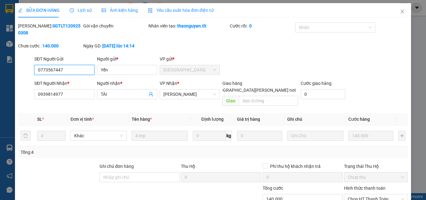
scroll to position [32, 0]
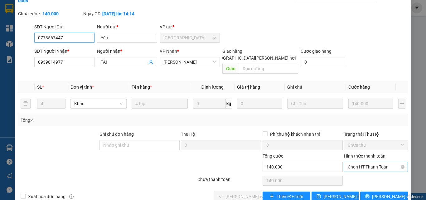
click at [359, 162] on span "Chọn HT Thanh Toán" at bounding box center [376, 166] width 56 height 9
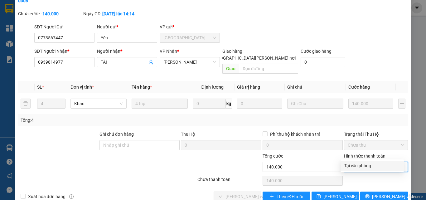
drag, startPoint x: 362, startPoint y: 166, endPoint x: 289, endPoint y: 174, distance: 73.4
click at [361, 166] on div "Tại văn phòng" at bounding box center [372, 165] width 56 height 7
type input "0"
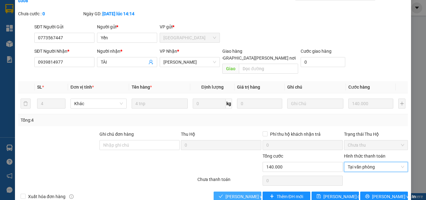
click at [246, 193] on span "[PERSON_NAME] và [PERSON_NAME] hàng" at bounding box center [267, 196] width 84 height 7
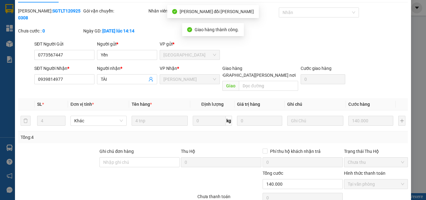
scroll to position [0, 0]
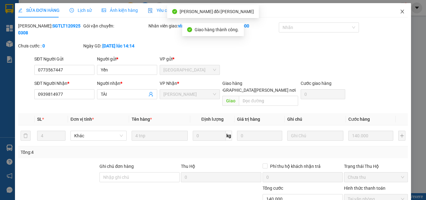
click at [401, 12] on icon "close" at bounding box center [402, 12] width 3 height 4
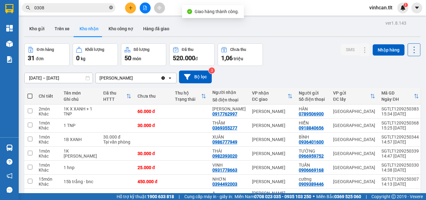
click at [111, 9] on icon "close-circle" at bounding box center [111, 8] width 4 height 4
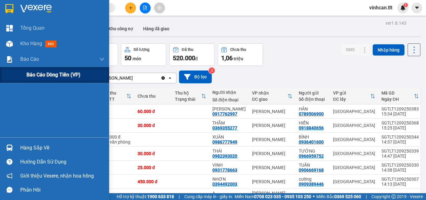
drag, startPoint x: 44, startPoint y: 74, endPoint x: 70, endPoint y: 78, distance: 25.8
click at [44, 74] on span "Báo cáo dòng tiền (VP)" at bounding box center [53, 75] width 54 height 8
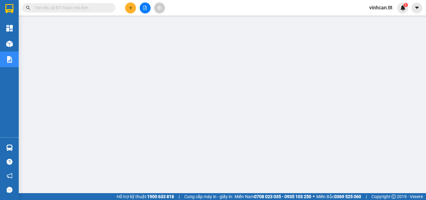
click at [94, 7] on input "text" at bounding box center [71, 7] width 74 height 7
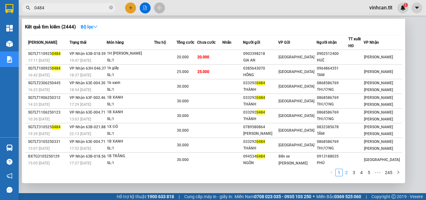
type input "0484"
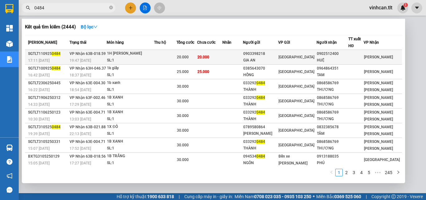
click at [268, 56] on div "0903398218" at bounding box center [260, 53] width 35 height 7
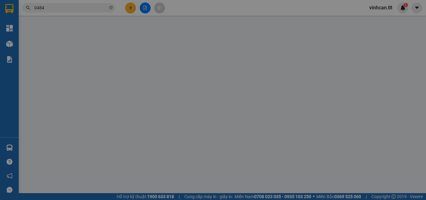
type input "0903398218"
type input "GIA AN"
type input "0902512400"
type input "HUỆ"
type input "20.000"
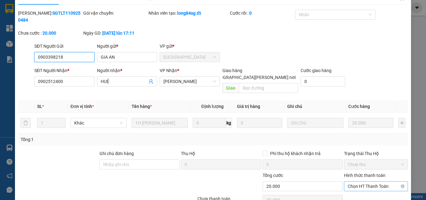
scroll to position [32, 0]
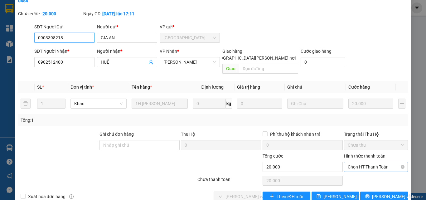
click at [352, 162] on span "Chọn HT Thanh Toán" at bounding box center [376, 166] width 56 height 9
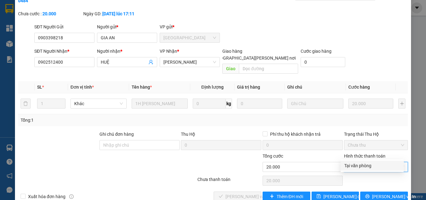
drag, startPoint x: 352, startPoint y: 164, endPoint x: 343, endPoint y: 168, distance: 10.4
click at [352, 165] on div "Tại văn phòng" at bounding box center [372, 165] width 56 height 7
type input "0"
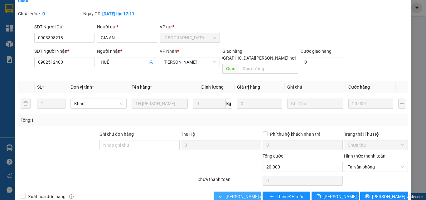
click at [238, 193] on span "[PERSON_NAME] và [PERSON_NAME] hàng" at bounding box center [267, 196] width 84 height 7
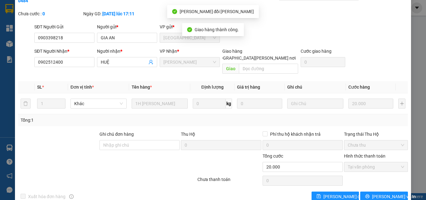
scroll to position [0, 0]
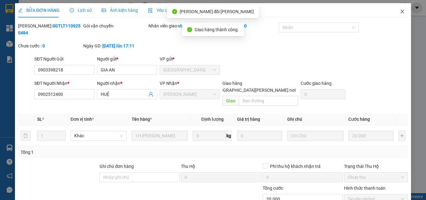
click at [400, 12] on icon "close" at bounding box center [402, 11] width 5 height 5
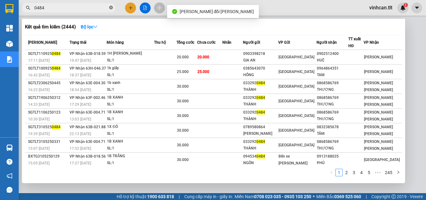
click at [110, 7] on icon "close-circle" at bounding box center [111, 8] width 4 height 4
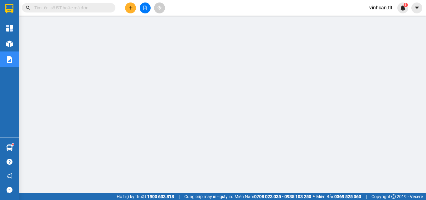
click at [102, 9] on input "text" at bounding box center [71, 7] width 74 height 7
type input "7"
click at [87, 5] on input "7" at bounding box center [71, 7] width 74 height 7
drag, startPoint x: 87, startPoint y: 5, endPoint x: 87, endPoint y: 9, distance: 4.1
click at [87, 7] on input "7" at bounding box center [71, 7] width 74 height 7
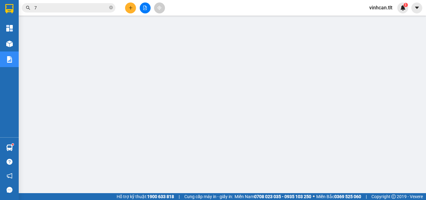
drag, startPoint x: 111, startPoint y: 8, endPoint x: 109, endPoint y: 0, distance: 8.0
click at [109, 0] on div "Kết quả [PERSON_NAME] ( 2444 ) Bộ lọc Mã ĐH Trạng thái Món hàng Thu hộ Tổng [PE…" at bounding box center [213, 8] width 426 height 16
click at [110, 6] on icon "close-circle" at bounding box center [111, 8] width 4 height 4
click at [94, 7] on input "text" at bounding box center [71, 7] width 74 height 7
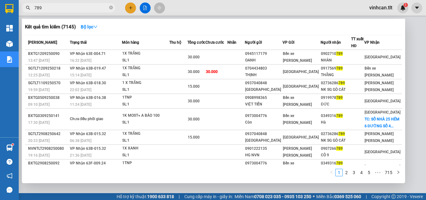
type input "789"
click at [111, 7] on icon "close-circle" at bounding box center [111, 8] width 4 height 4
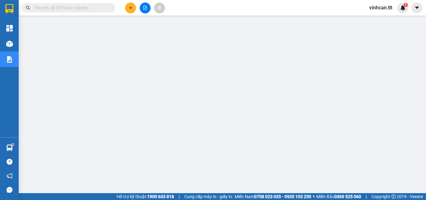
click at [101, 8] on input "text" at bounding box center [71, 7] width 74 height 7
click at [85, 10] on input "text" at bounding box center [71, 7] width 74 height 7
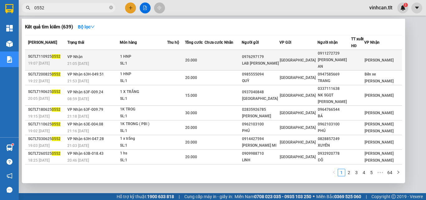
type input "0552"
click at [279, 56] on div "0976297179" at bounding box center [260, 57] width 37 height 7
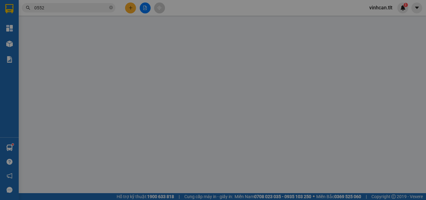
type input "0976297179"
type input "LAB [PERSON_NAME]"
type input "0911272729"
type input "[PERSON_NAME] AN"
type input "20.000"
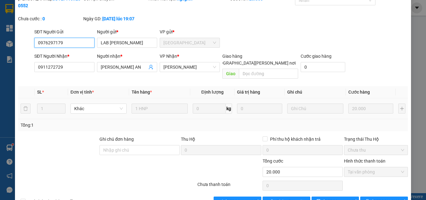
scroll to position [32, 0]
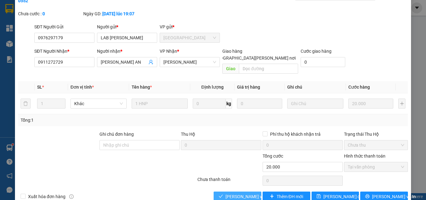
click at [242, 193] on span "[PERSON_NAME] và [PERSON_NAME] hàng" at bounding box center [267, 196] width 84 height 7
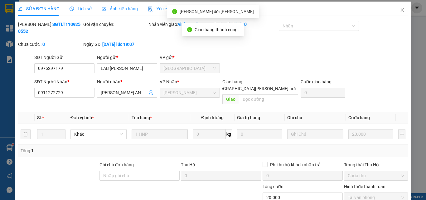
scroll to position [0, 0]
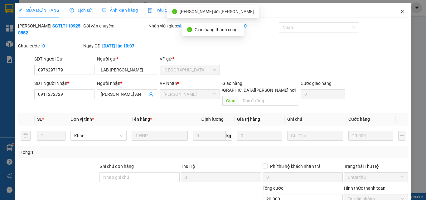
click at [398, 9] on span "Close" at bounding box center [401, 11] width 17 height 17
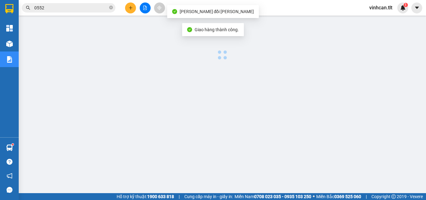
click at [398, 9] on div "1" at bounding box center [402, 7] width 11 height 11
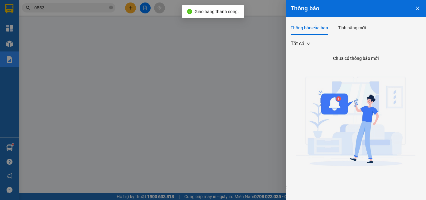
click at [110, 8] on div at bounding box center [213, 100] width 426 height 200
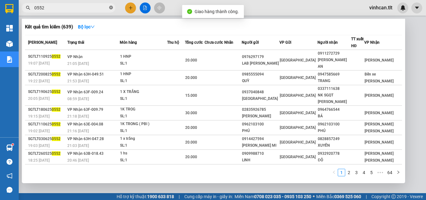
click at [111, 7] on icon "close-circle" at bounding box center [111, 8] width 4 height 4
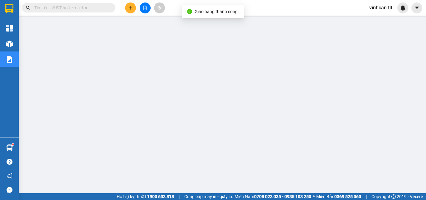
click at [106, 8] on input "text" at bounding box center [71, 7] width 74 height 7
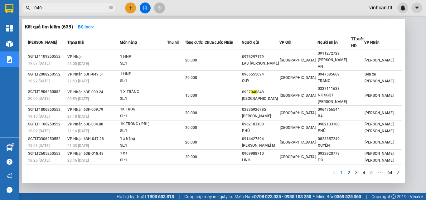
type input "0406"
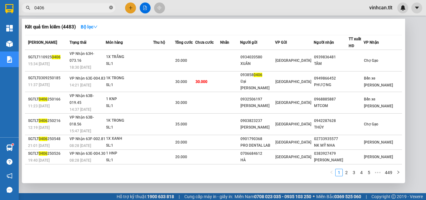
click at [110, 8] on icon "close-circle" at bounding box center [111, 8] width 4 height 4
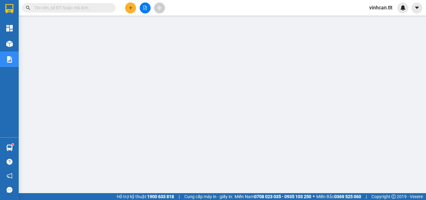
click at [80, 9] on input "text" at bounding box center [71, 7] width 74 height 7
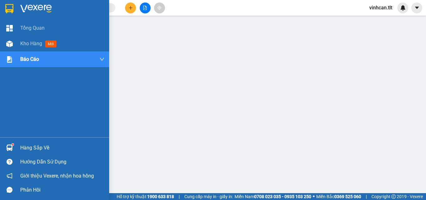
click at [29, 145] on div "Hàng sắp về" at bounding box center [62, 147] width 84 height 9
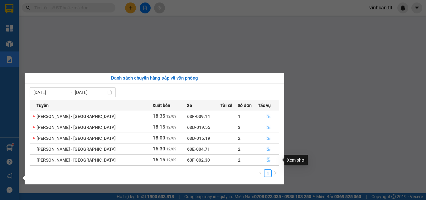
click at [264, 156] on button "button" at bounding box center [268, 160] width 21 height 10
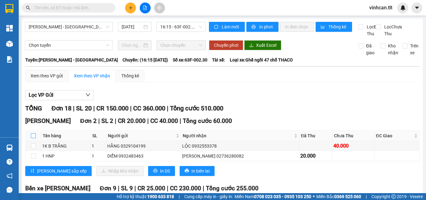
click at [34, 138] on input "checkbox" at bounding box center [33, 135] width 5 height 5
checkbox input "true"
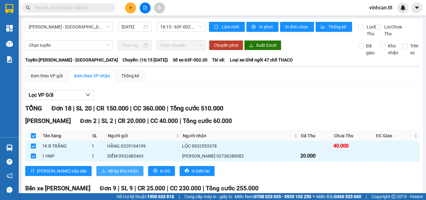
click at [108, 174] on span "Nhập kho nhận" at bounding box center [123, 170] width 30 height 7
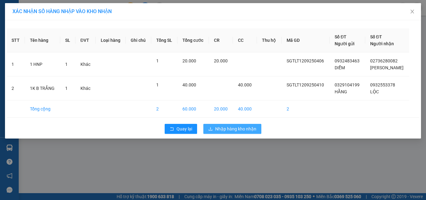
click at [243, 126] on span "Nhập hàng kho nhận" at bounding box center [235, 128] width 41 height 7
drag, startPoint x: 243, startPoint y: 126, endPoint x: 223, endPoint y: 134, distance: 22.2
click at [240, 127] on span "Nhập hàng kho nhận" at bounding box center [235, 128] width 41 height 7
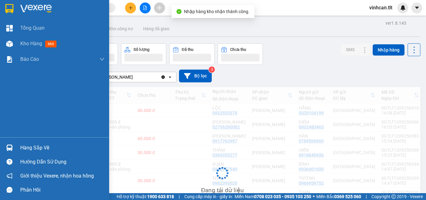
click at [31, 146] on div "Hàng sắp về" at bounding box center [62, 147] width 84 height 9
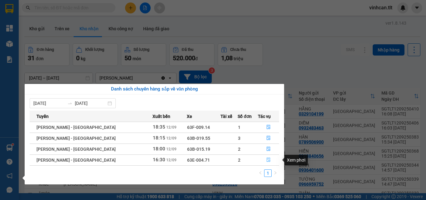
click at [263, 159] on button "button" at bounding box center [268, 160] width 21 height 10
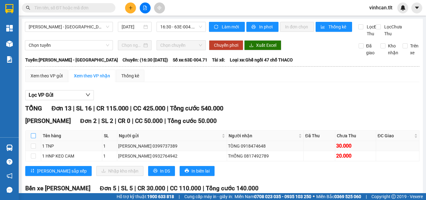
drag, startPoint x: 33, startPoint y: 141, endPoint x: 56, endPoint y: 149, distance: 24.3
click at [33, 138] on input "checkbox" at bounding box center [33, 135] width 5 height 5
checkbox input "true"
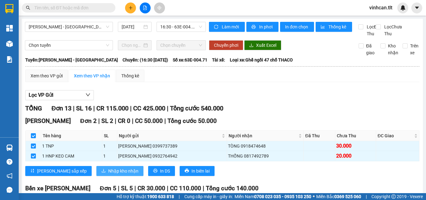
click at [108, 174] on span "Nhập kho nhận" at bounding box center [123, 170] width 30 height 7
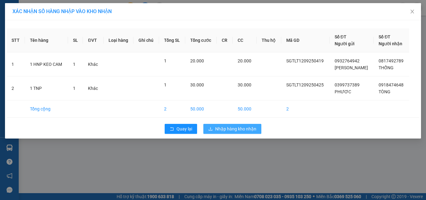
click at [223, 127] on span "Nhập hàng kho nhận" at bounding box center [235, 128] width 41 height 7
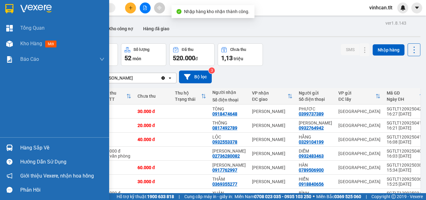
drag, startPoint x: 33, startPoint y: 146, endPoint x: 79, endPoint y: 154, distance: 46.8
click at [42, 148] on div "Hàng sắp về" at bounding box center [62, 147] width 84 height 9
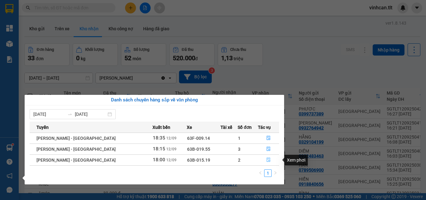
click at [267, 161] on icon "file-done" at bounding box center [269, 160] width 4 height 4
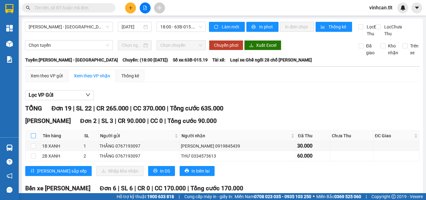
click at [35, 138] on input "checkbox" at bounding box center [33, 135] width 5 height 5
checkbox input "true"
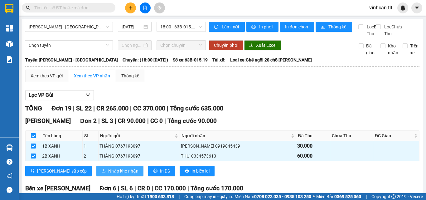
click at [108, 174] on span "Nhập kho nhận" at bounding box center [123, 170] width 30 height 7
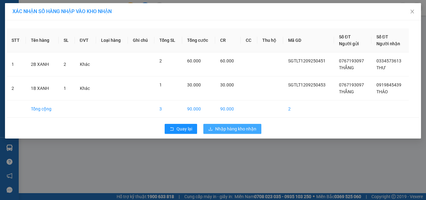
click at [229, 130] on span "Nhập hàng kho nhận" at bounding box center [235, 128] width 41 height 7
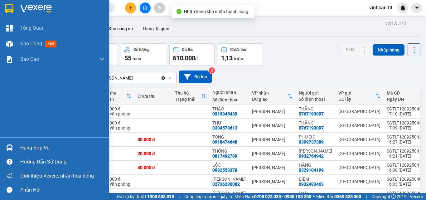
drag, startPoint x: 33, startPoint y: 147, endPoint x: 41, endPoint y: 147, distance: 8.1
click at [33, 147] on div "Hàng sắp về" at bounding box center [62, 147] width 84 height 9
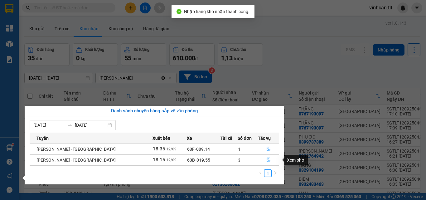
click at [267, 159] on icon "file-done" at bounding box center [269, 160] width 4 height 4
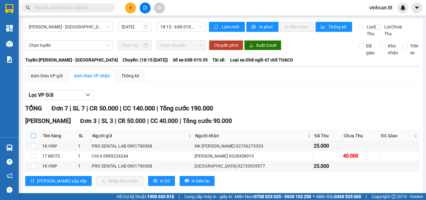
click at [33, 138] on input "checkbox" at bounding box center [33, 135] width 5 height 5
checkbox input "true"
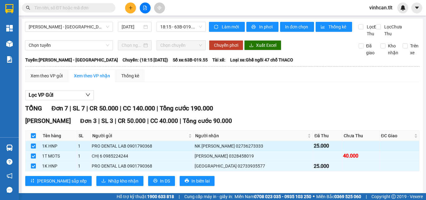
scroll to position [31, 0]
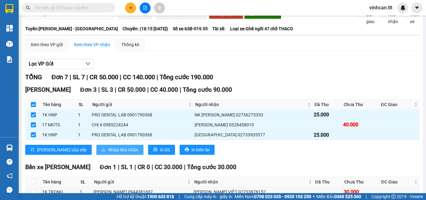
click at [108, 153] on span "Nhập kho nhận" at bounding box center [123, 149] width 30 height 7
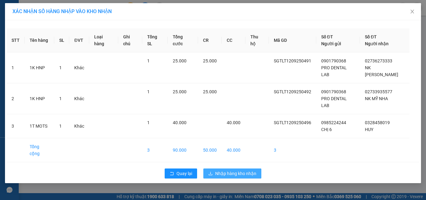
click at [241, 170] on span "Nhập hàng kho nhận" at bounding box center [235, 173] width 41 height 7
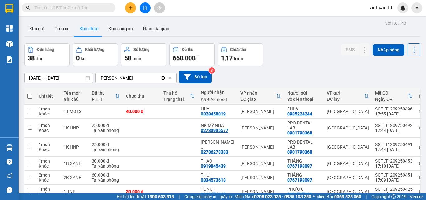
click at [97, 9] on input "text" at bounding box center [71, 7] width 74 height 7
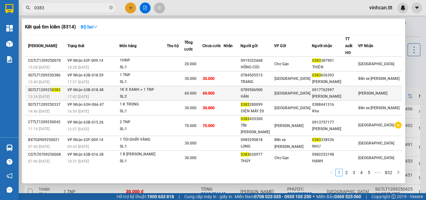
type input "0383"
click at [272, 87] on div "0789506900" at bounding box center [257, 90] width 33 height 7
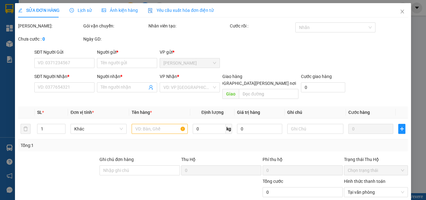
type input "0789506900"
type input "HÂN"
type input "0917762997"
type input "[PERSON_NAME]"
type input "60.000"
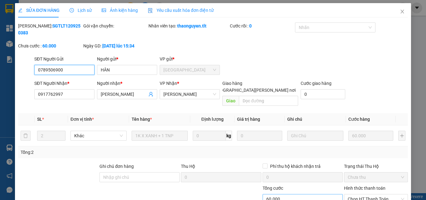
scroll to position [32, 0]
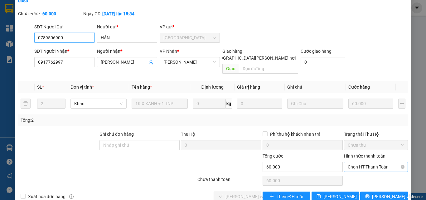
click at [361, 162] on span "Chọn HT Thanh Toán" at bounding box center [376, 166] width 56 height 9
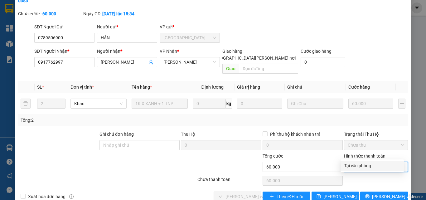
click at [361, 164] on div "Tại văn phòng" at bounding box center [372, 165] width 56 height 7
type input "0"
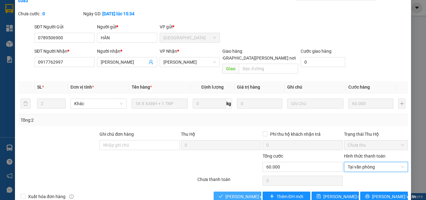
click at [234, 193] on span "[PERSON_NAME] và [PERSON_NAME] hàng" at bounding box center [267, 196] width 84 height 7
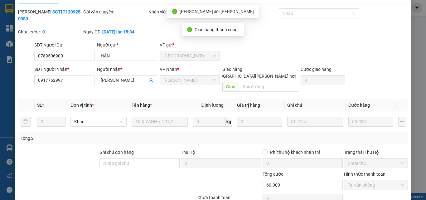
scroll to position [0, 0]
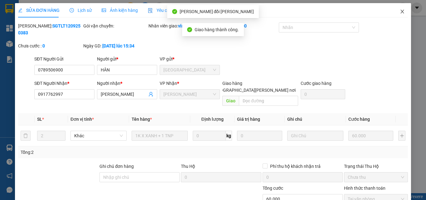
click at [400, 12] on icon "close" at bounding box center [402, 11] width 5 height 5
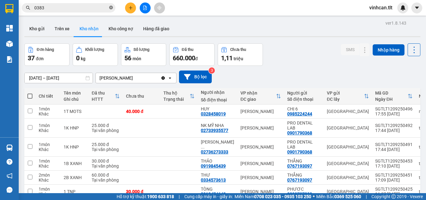
click at [111, 7] on icon "close-circle" at bounding box center [111, 8] width 4 height 4
click at [92, 8] on input "text" at bounding box center [71, 7] width 74 height 7
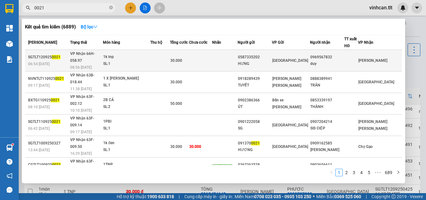
type input "0021"
click at [268, 56] on div "0587335202" at bounding box center [255, 57] width 34 height 7
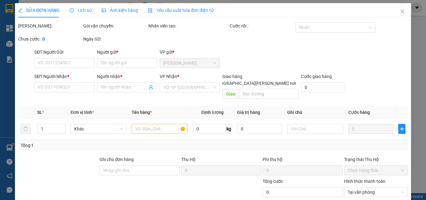
type input "0587335202"
type input "HƯNG"
type input "0969567832"
type input "duy"
type input "30.000"
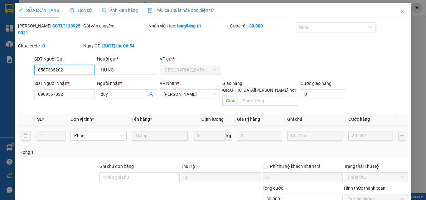
scroll to position [29, 0]
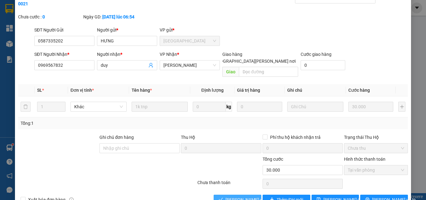
click at [246, 196] on span "[PERSON_NAME] và [PERSON_NAME] hàng" at bounding box center [267, 199] width 84 height 7
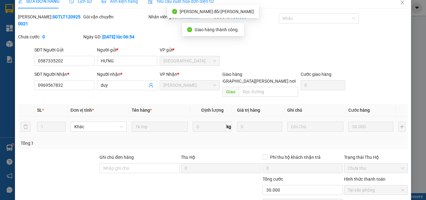
scroll to position [0, 0]
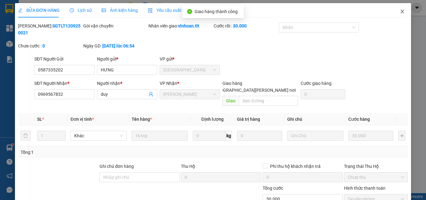
click at [400, 11] on icon "close" at bounding box center [402, 11] width 5 height 5
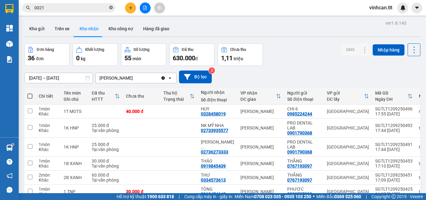
click at [111, 7] on icon "close-circle" at bounding box center [111, 8] width 4 height 4
click at [101, 9] on input "text" at bounding box center [71, 7] width 74 height 7
click at [98, 10] on input "text" at bounding box center [71, 7] width 74 height 7
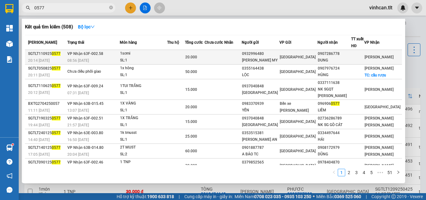
type input "0577"
click at [276, 56] on div "0932996480" at bounding box center [260, 53] width 37 height 7
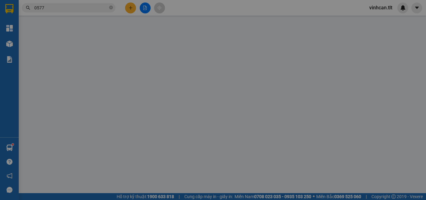
type input "0932996480"
type input "[PERSON_NAME] MY"
type input "0907286778"
type input "DUNG"
type input "20.000"
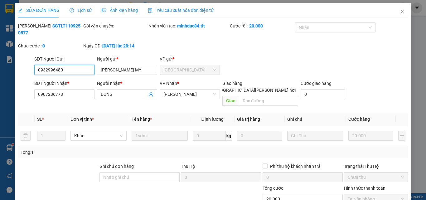
scroll to position [32, 0]
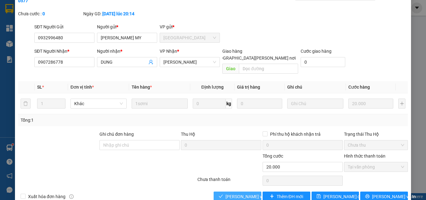
click at [241, 193] on span "[PERSON_NAME] và [PERSON_NAME] hàng" at bounding box center [267, 196] width 84 height 7
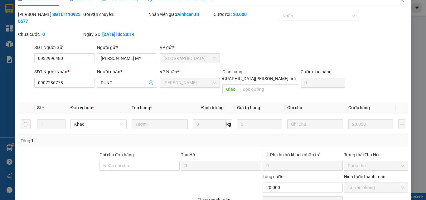
scroll to position [0, 0]
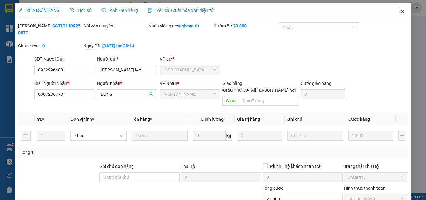
click at [400, 11] on icon "close" at bounding box center [402, 11] width 5 height 5
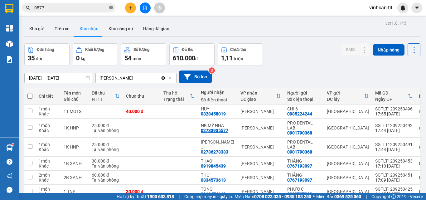
click at [110, 9] on icon "close-circle" at bounding box center [111, 8] width 4 height 4
click at [105, 8] on input "text" at bounding box center [71, 7] width 74 height 7
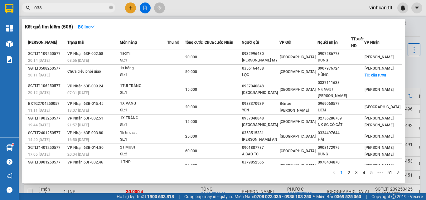
type input "0383"
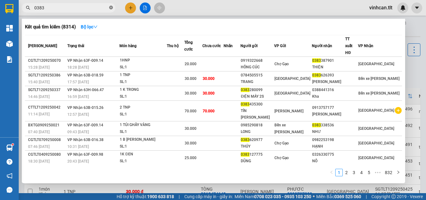
drag, startPoint x: 111, startPoint y: 7, endPoint x: 53, endPoint y: 38, distance: 66.1
click at [111, 7] on icon "close-circle" at bounding box center [111, 8] width 4 height 4
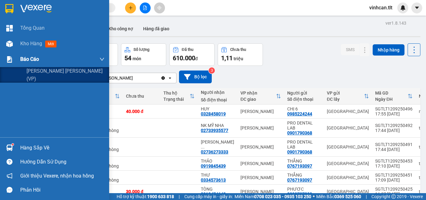
click at [31, 56] on span "Báo cáo" at bounding box center [29, 59] width 19 height 8
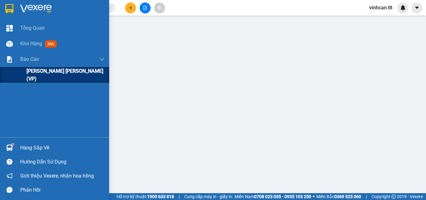
click at [56, 73] on span "Báo cáo dòng tiền (VP)" at bounding box center [65, 75] width 78 height 16
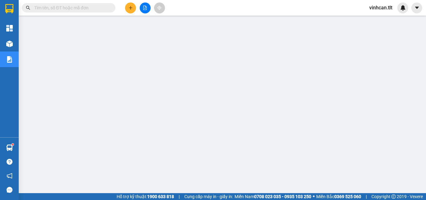
click at [98, 6] on input "text" at bounding box center [71, 7] width 74 height 7
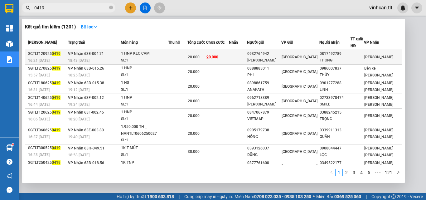
type input "0419"
click at [276, 54] on div "0932764942" at bounding box center [263, 53] width 33 height 7
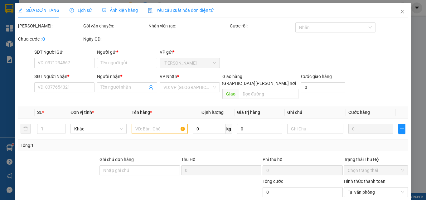
type input "0932764942"
type input "THANH PHẠM"
type input "0817492789"
type input "THỐNG"
type input "20.000"
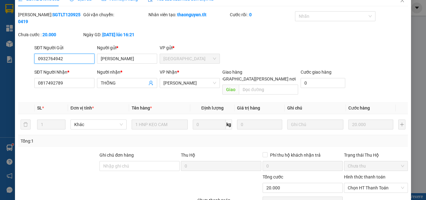
scroll to position [29, 0]
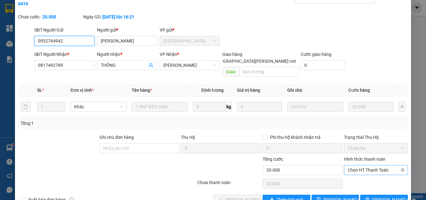
click at [348, 165] on span "Chọn HT Thanh Toán" at bounding box center [376, 169] width 56 height 9
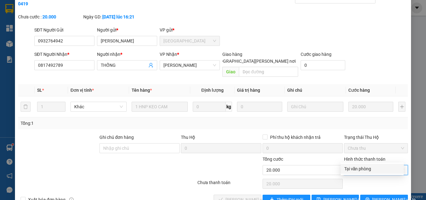
drag, startPoint x: 355, startPoint y: 167, endPoint x: 315, endPoint y: 177, distance: 40.7
click at [355, 168] on div "Tại văn phòng" at bounding box center [372, 168] width 56 height 7
type input "0"
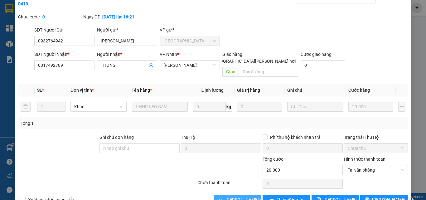
click at [233, 196] on span "[PERSON_NAME] và [PERSON_NAME] hàng" at bounding box center [267, 199] width 84 height 7
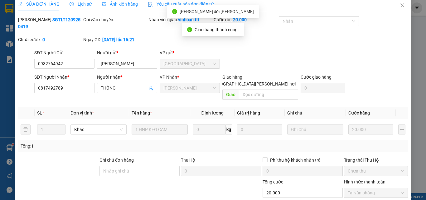
scroll to position [0, 0]
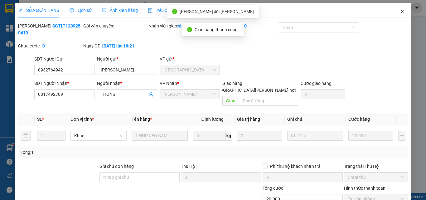
click at [401, 10] on icon "close" at bounding box center [402, 12] width 3 height 4
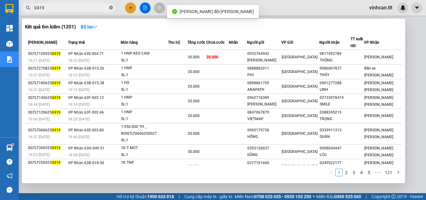
click at [110, 7] on icon "close-circle" at bounding box center [111, 8] width 4 height 4
